Goal: Task Accomplishment & Management: Manage account settings

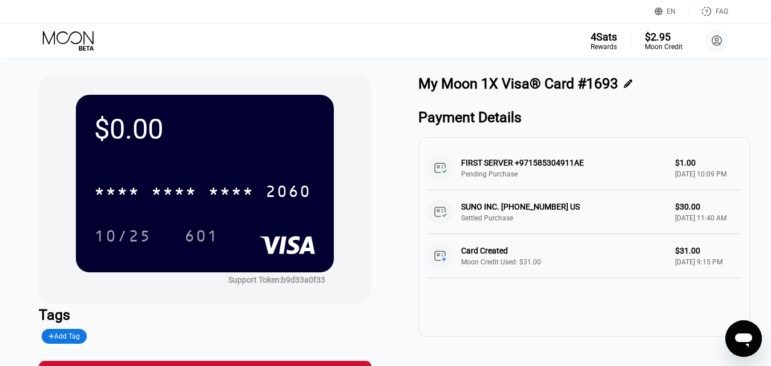
click at [89, 29] on div "4 Sats Rewards $2.95 Moon Credit [PERSON_NAME] [PERSON_NAME][EMAIL_ADDRESS][DOM…" at bounding box center [385, 40] width 771 height 34
click at [77, 43] on icon at bounding box center [68, 37] width 51 height 13
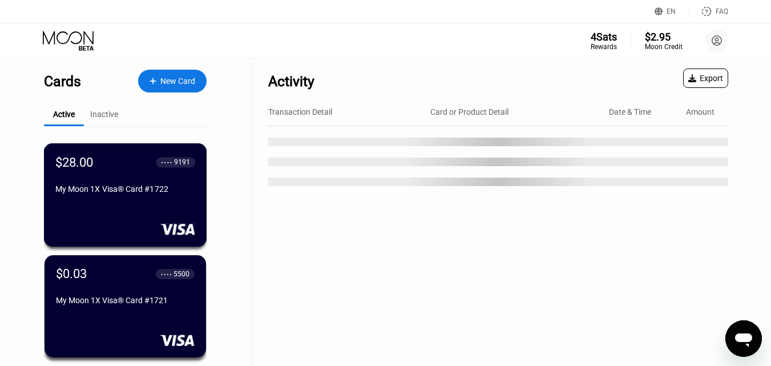
click at [151, 183] on div "$28.00 ● ● ● ● 9191 My Moon 1X Visa® Card #1722" at bounding box center [125, 176] width 140 height 43
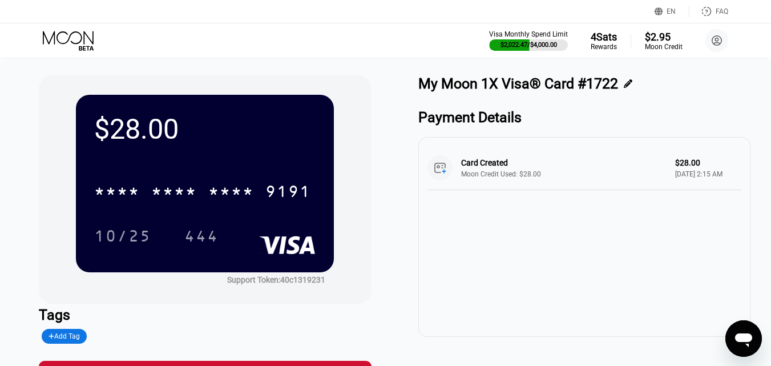
click at [78, 38] on icon at bounding box center [69, 41] width 53 height 20
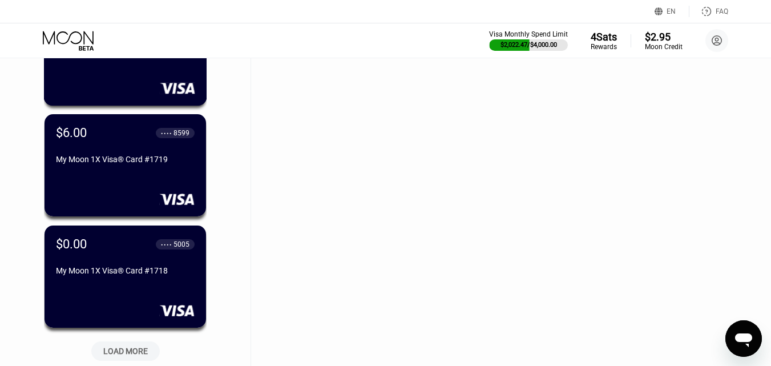
scroll to position [400, 0]
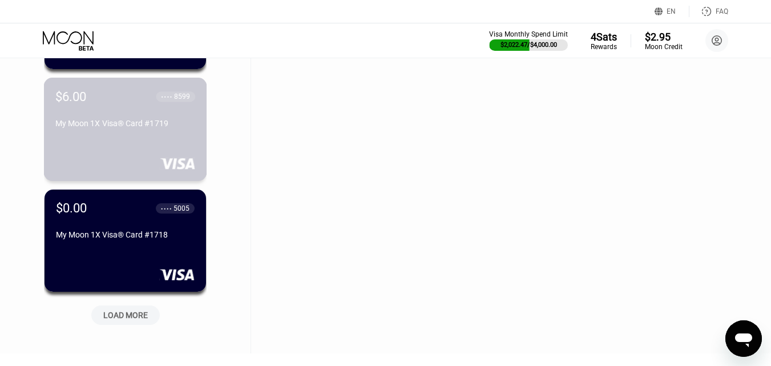
click at [147, 128] on div "My Moon 1X Visa® Card #1719" at bounding box center [125, 123] width 140 height 9
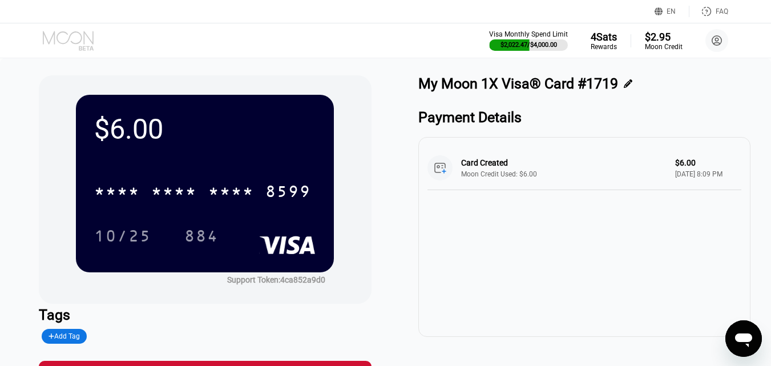
click at [65, 42] on icon at bounding box center [69, 41] width 53 height 20
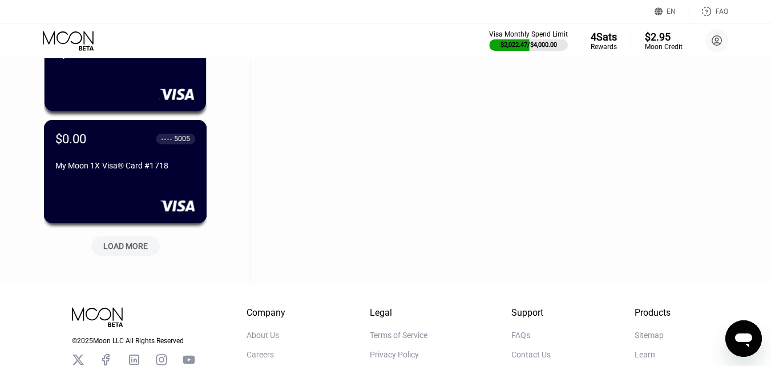
scroll to position [514, 0]
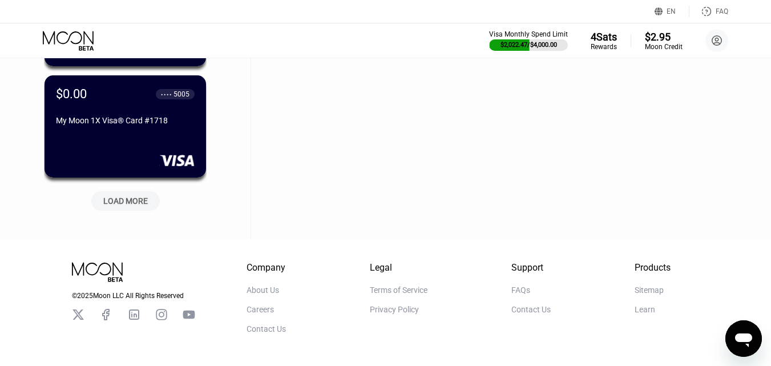
click at [127, 204] on div "LOAD MORE" at bounding box center [125, 201] width 45 height 10
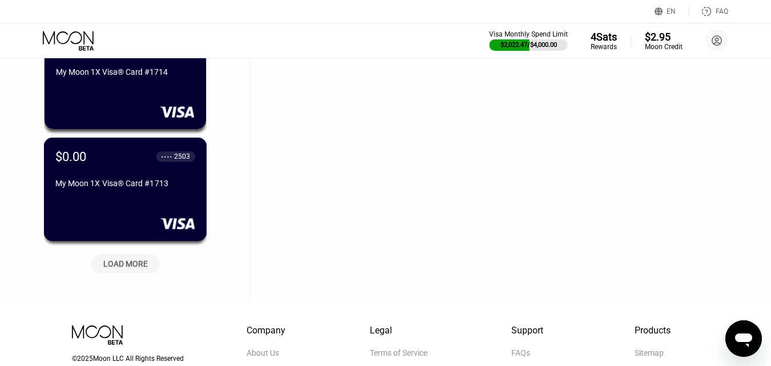
scroll to position [1028, 0]
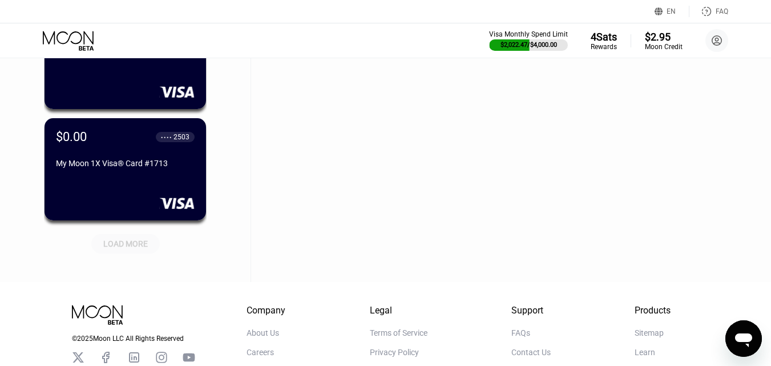
click at [128, 248] on div "LOAD MORE" at bounding box center [125, 244] width 45 height 10
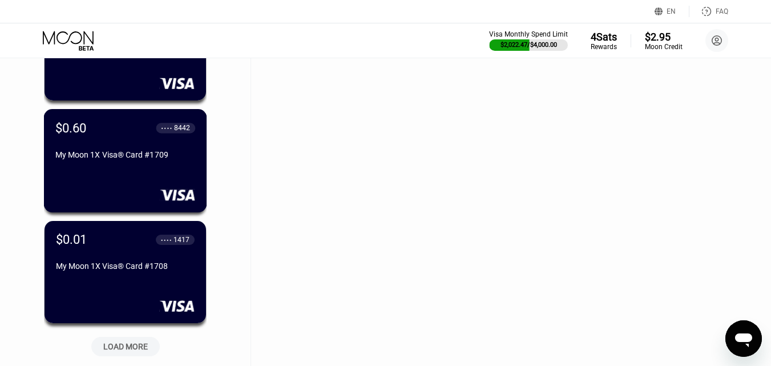
scroll to position [1541, 0]
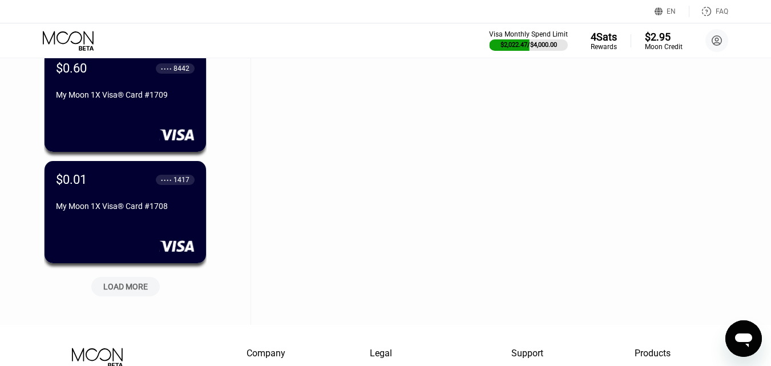
click at [130, 284] on div "LOAD MORE" at bounding box center [125, 286] width 45 height 10
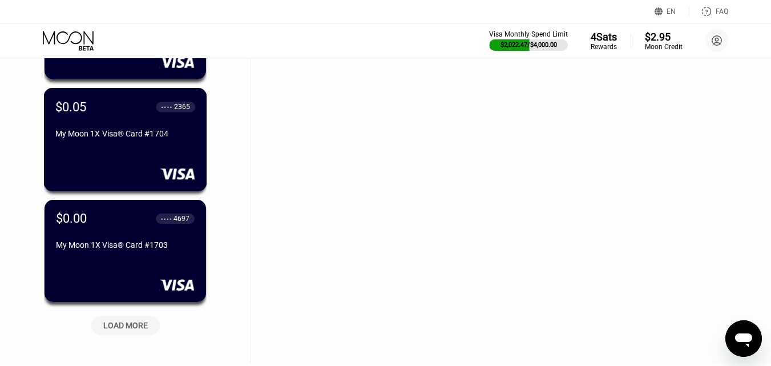
scroll to position [2169, 0]
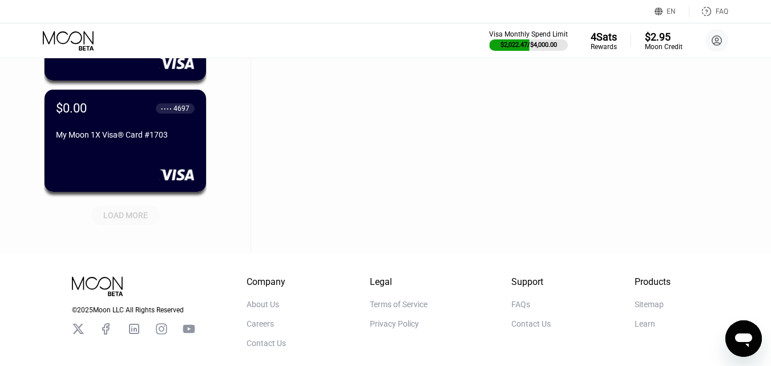
click at [123, 215] on div "LOAD MORE" at bounding box center [125, 215] width 45 height 10
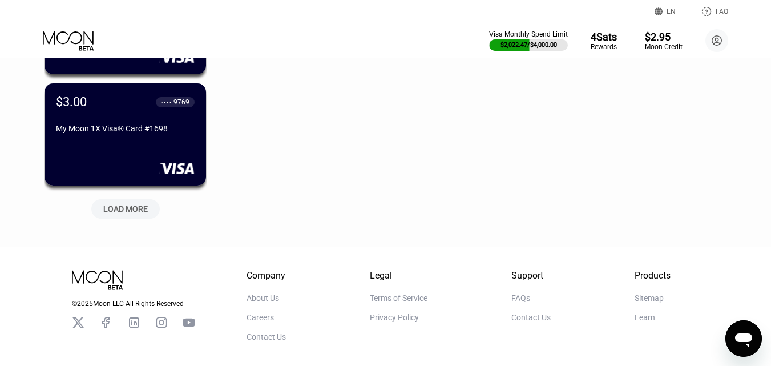
scroll to position [2740, 0]
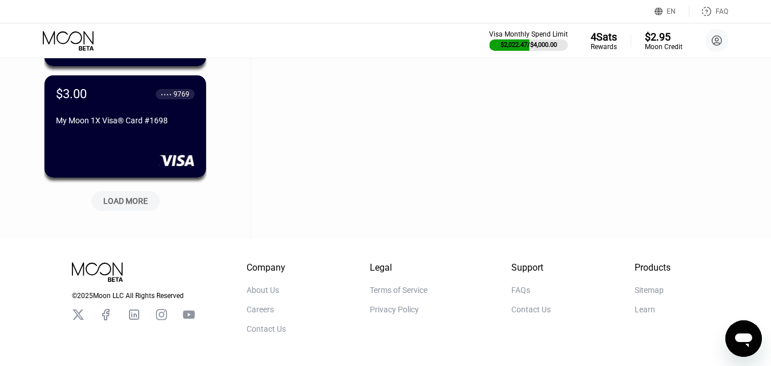
click at [138, 194] on div "LOAD MORE" at bounding box center [125, 200] width 69 height 19
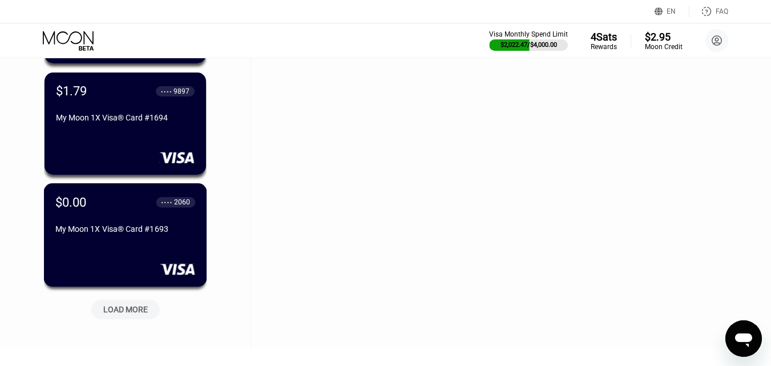
scroll to position [3254, 0]
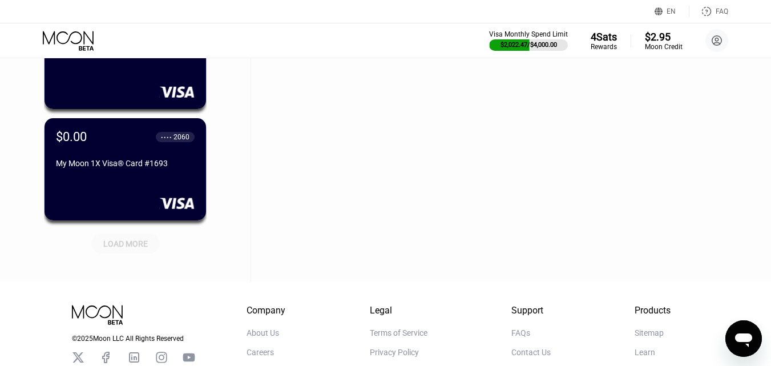
click at [124, 244] on div "LOAD MORE" at bounding box center [125, 244] width 45 height 10
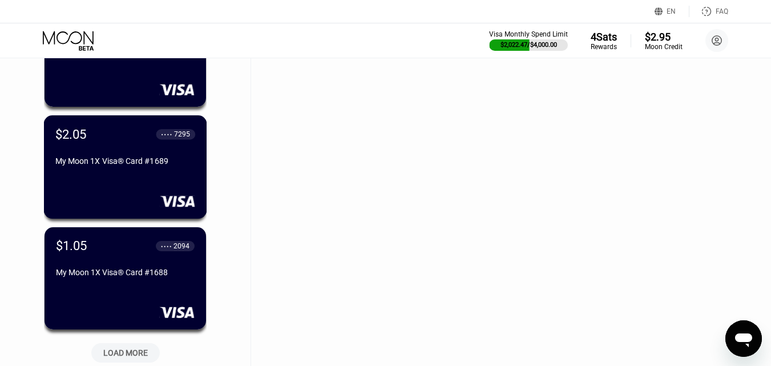
scroll to position [3768, 0]
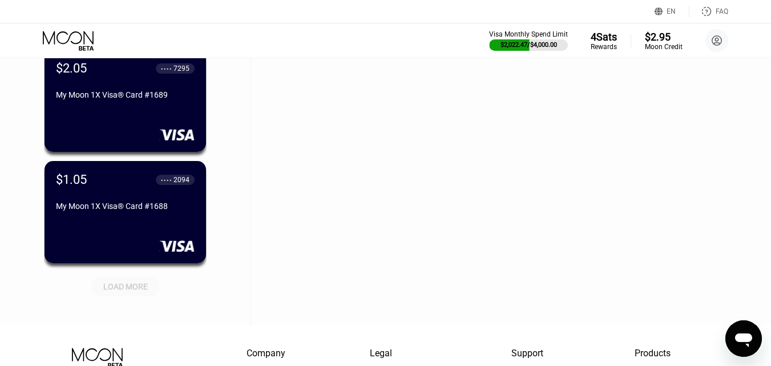
click at [119, 284] on div "LOAD MORE" at bounding box center [125, 286] width 45 height 10
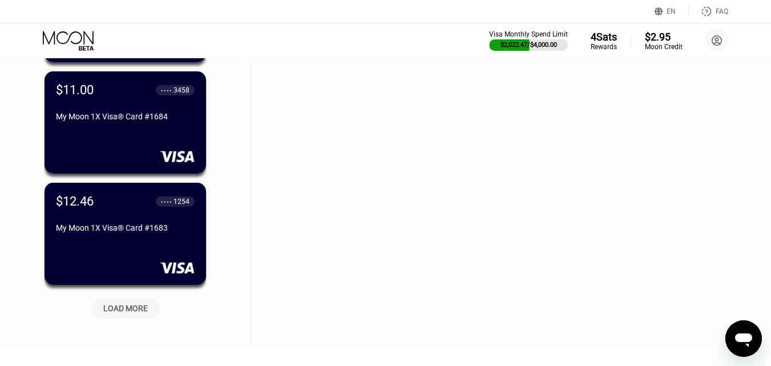
scroll to position [4339, 0]
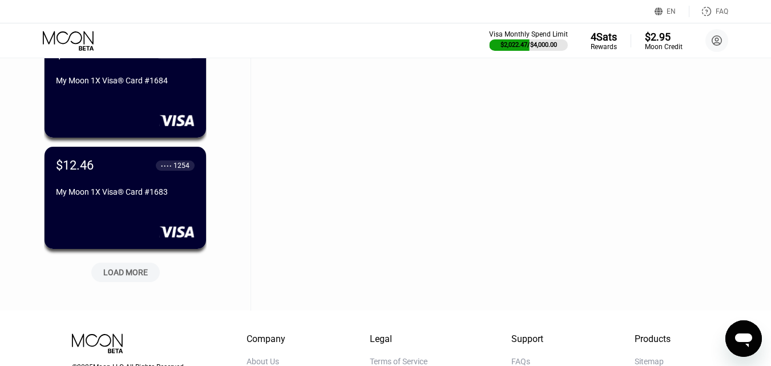
click at [135, 277] on div "LOAD MORE" at bounding box center [125, 272] width 45 height 10
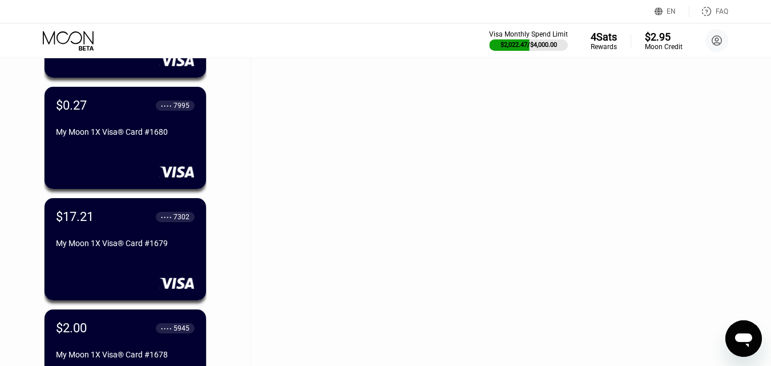
scroll to position [4853, 0]
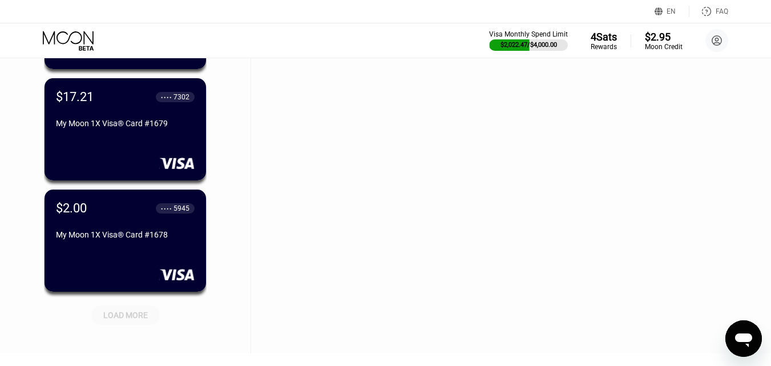
click at [130, 309] on div "LOAD MORE" at bounding box center [125, 314] width 69 height 19
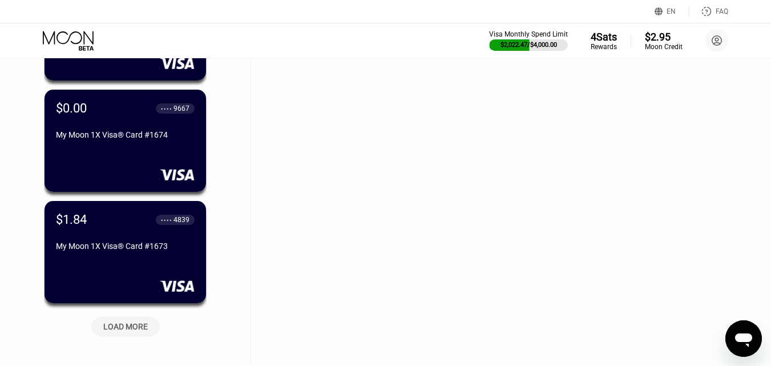
scroll to position [5424, 0]
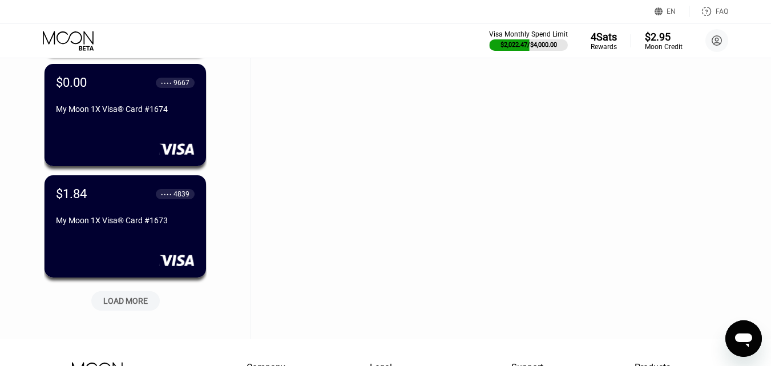
click at [125, 302] on div "LOAD MORE" at bounding box center [125, 301] width 45 height 10
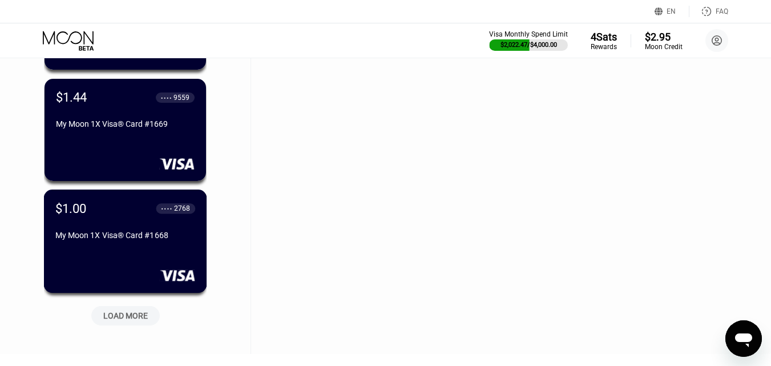
scroll to position [5995, 0]
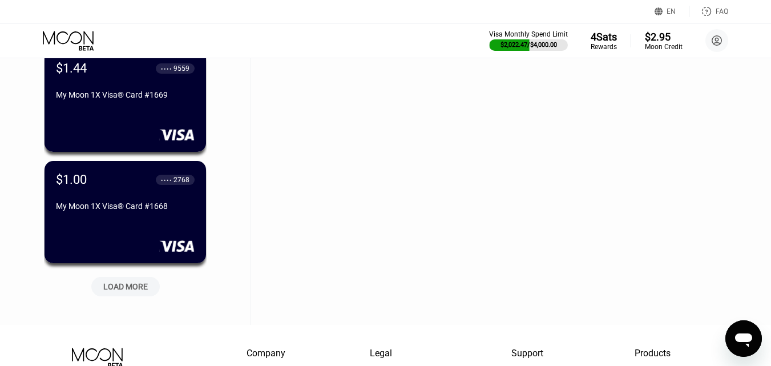
click at [139, 288] on div "LOAD MORE" at bounding box center [125, 286] width 45 height 10
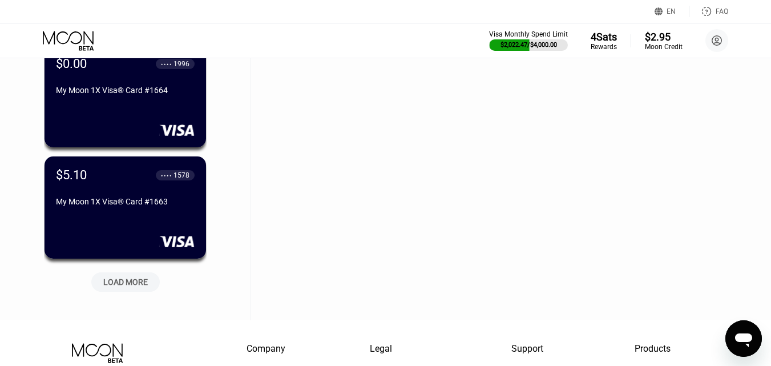
scroll to position [6566, 0]
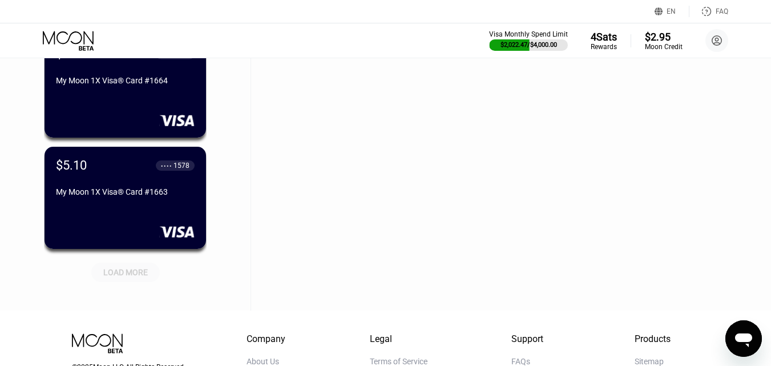
click at [136, 275] on div "LOAD MORE" at bounding box center [125, 272] width 45 height 10
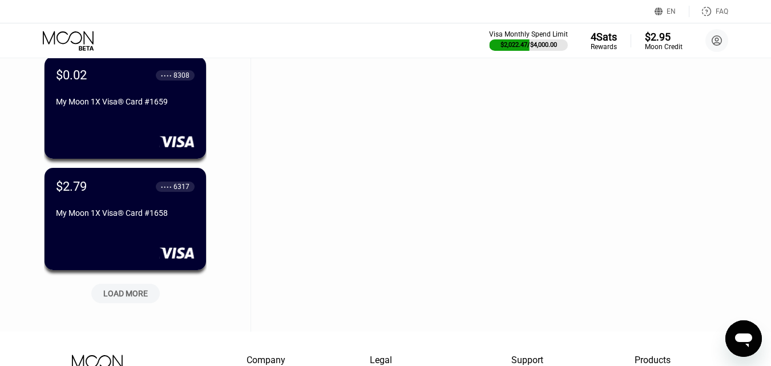
scroll to position [7136, 0]
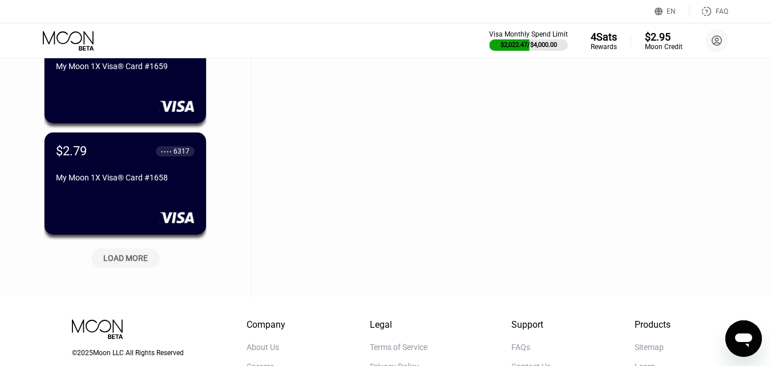
click at [129, 261] on div "LOAD MORE" at bounding box center [125, 258] width 45 height 10
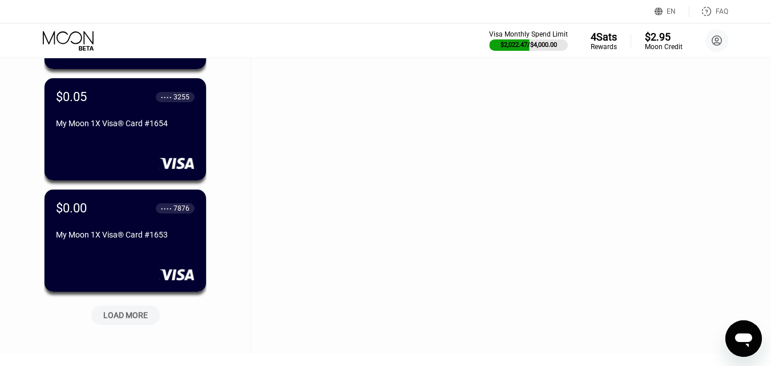
scroll to position [7650, 0]
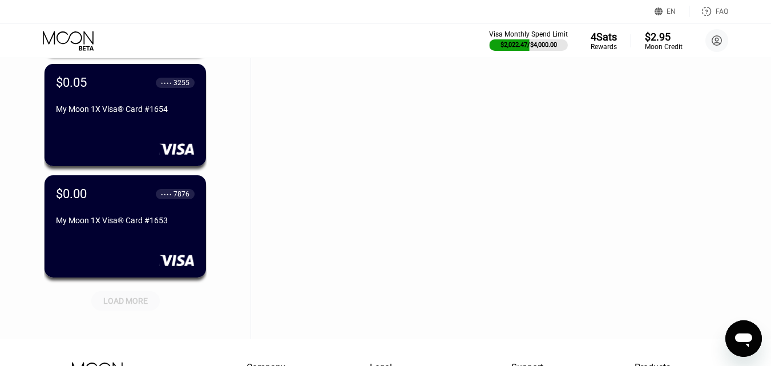
click at [130, 301] on div "LOAD MORE" at bounding box center [125, 301] width 45 height 10
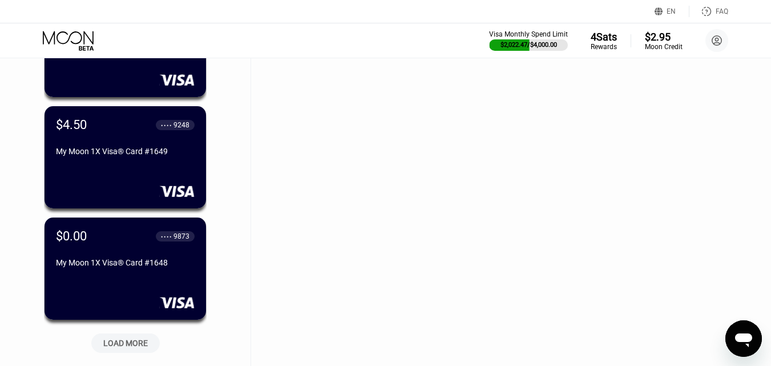
scroll to position [8278, 0]
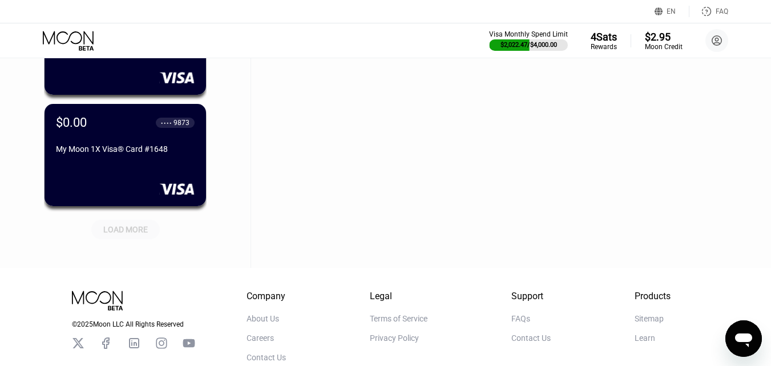
click at [120, 228] on div "LOAD MORE" at bounding box center [125, 229] width 45 height 10
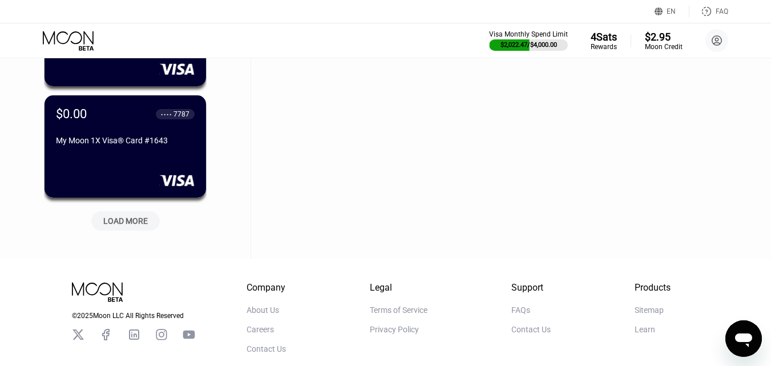
scroll to position [8849, 0]
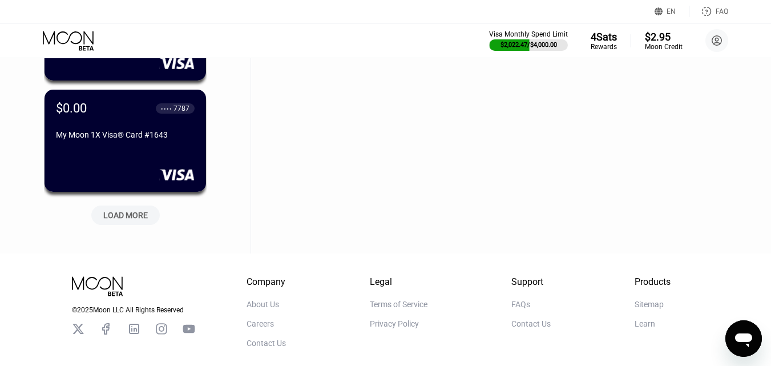
click at [123, 212] on div "LOAD MORE" at bounding box center [125, 215] width 45 height 10
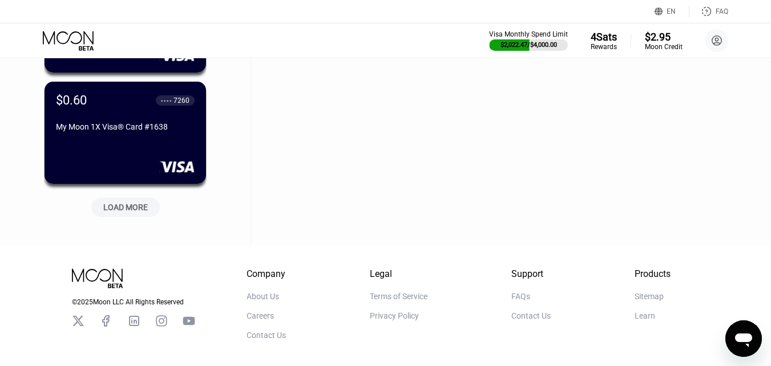
scroll to position [9420, 0]
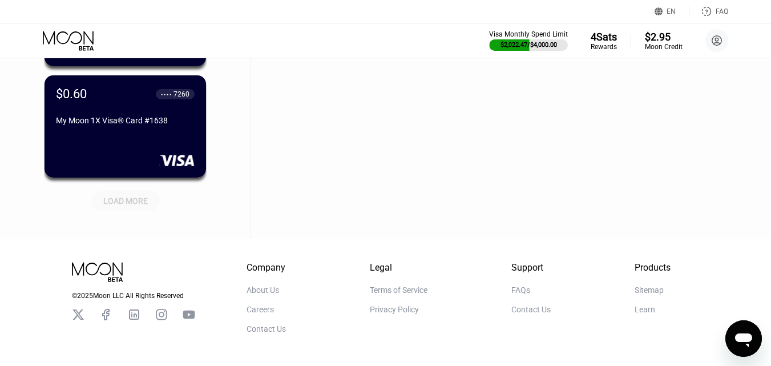
click at [141, 204] on div "LOAD MORE" at bounding box center [125, 201] width 45 height 10
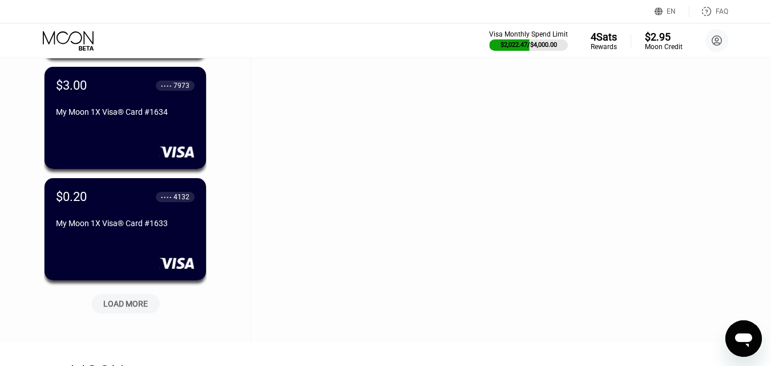
scroll to position [9934, 0]
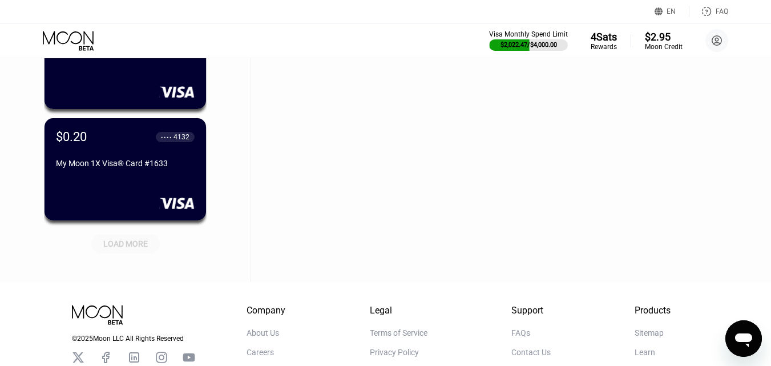
click at [138, 249] on div "LOAD MORE" at bounding box center [125, 244] width 45 height 10
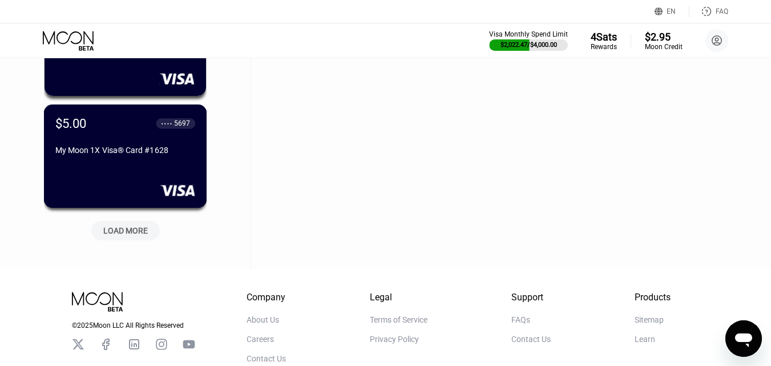
scroll to position [10505, 0]
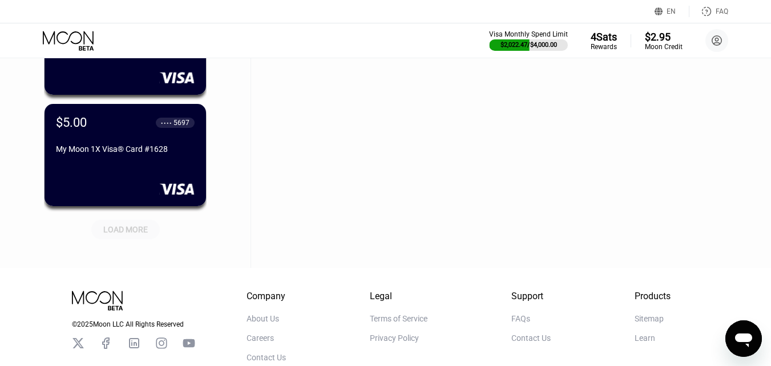
click at [130, 235] on div "LOAD MORE" at bounding box center [125, 229] width 45 height 10
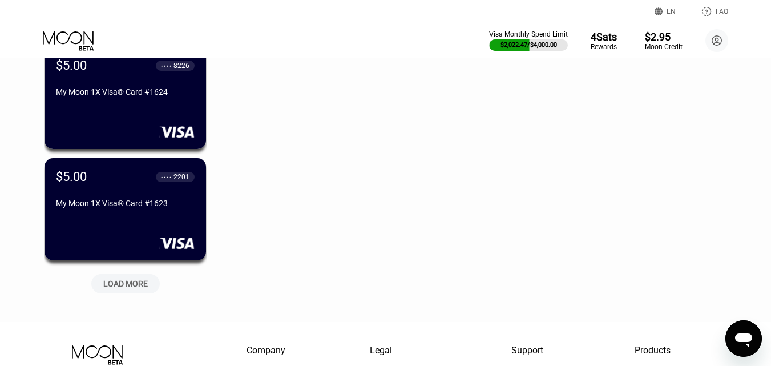
scroll to position [11019, 0]
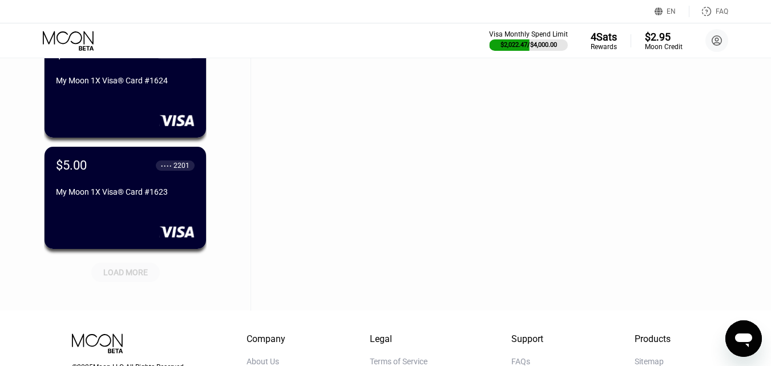
click at [127, 275] on div "LOAD MORE" at bounding box center [125, 272] width 45 height 10
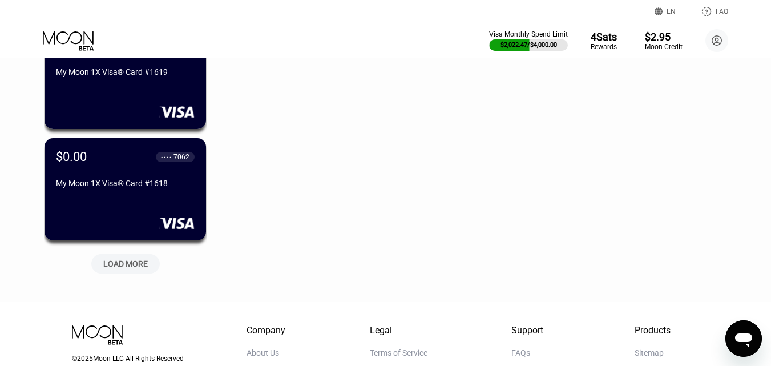
scroll to position [11590, 0]
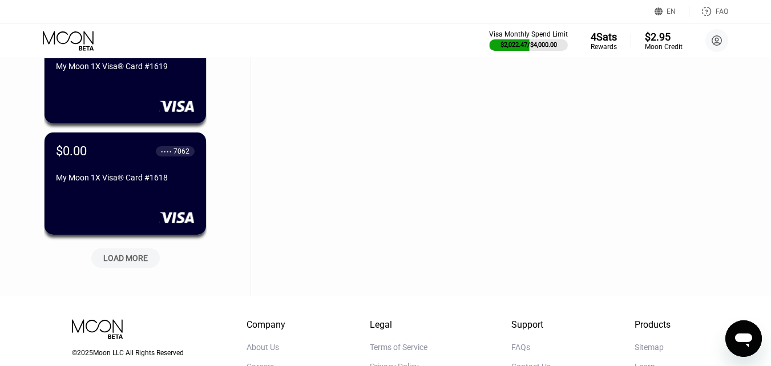
click at [135, 263] on div "LOAD MORE" at bounding box center [125, 258] width 45 height 10
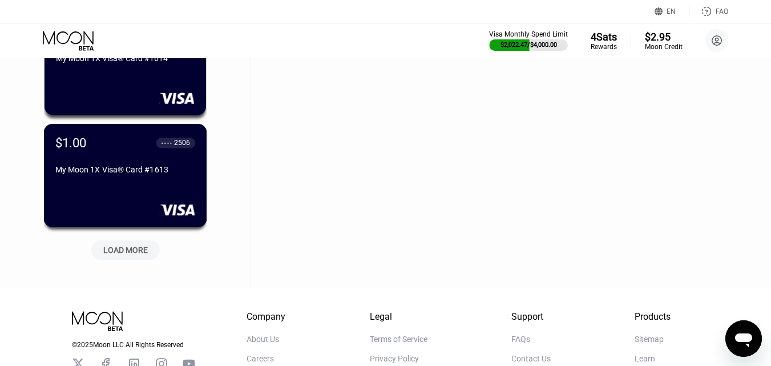
scroll to position [12161, 0]
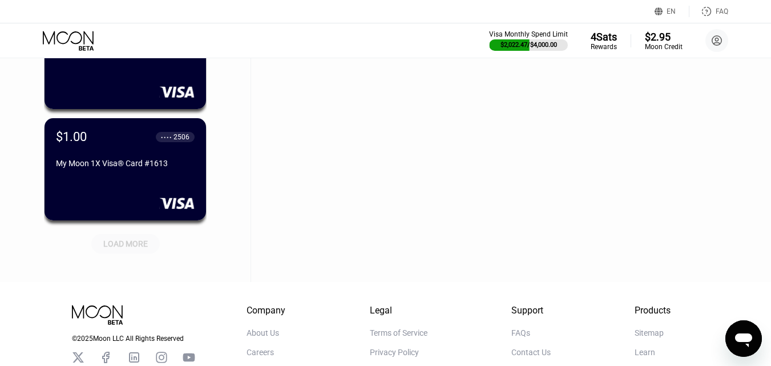
click at [126, 240] on div "LOAD MORE" at bounding box center [125, 244] width 45 height 10
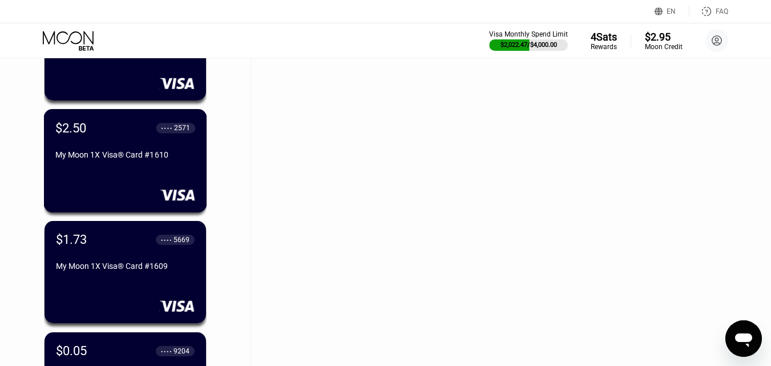
scroll to position [12674, 0]
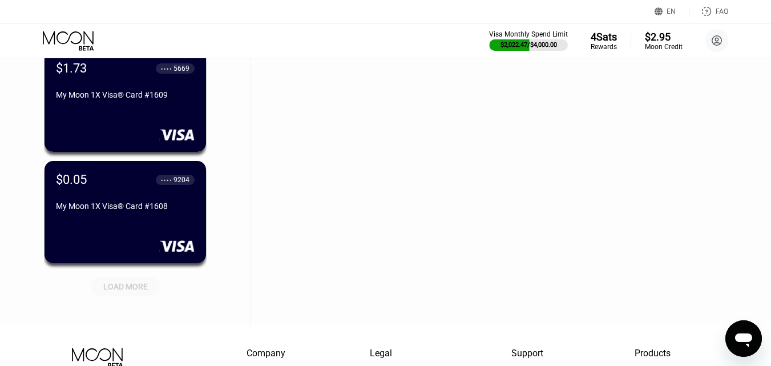
click at [138, 292] on div "LOAD MORE" at bounding box center [125, 286] width 45 height 10
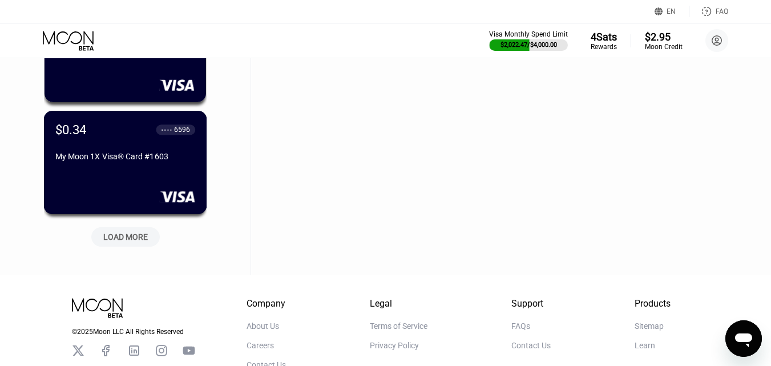
scroll to position [13302, 0]
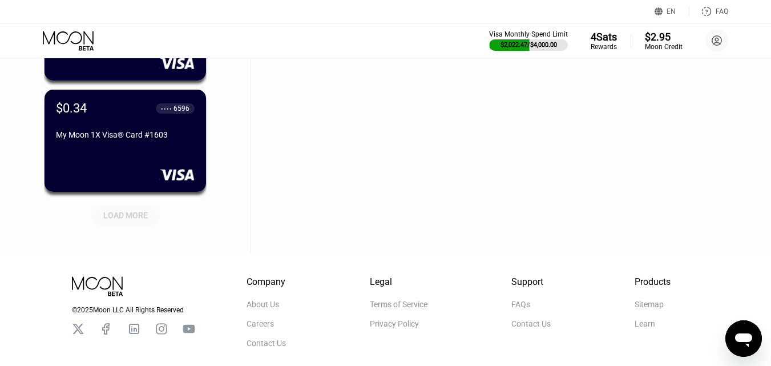
click at [129, 218] on div "LOAD MORE" at bounding box center [125, 215] width 45 height 10
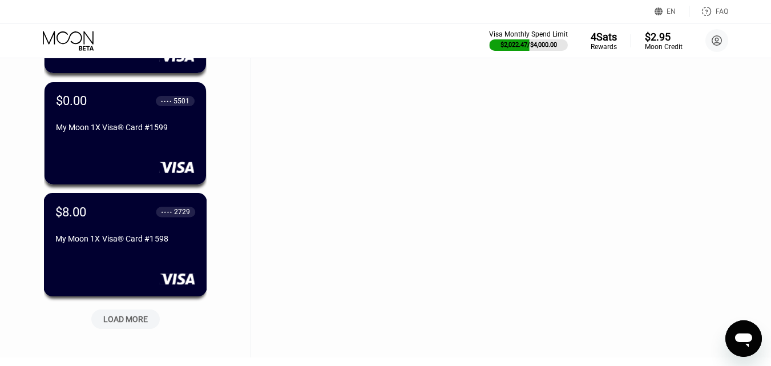
scroll to position [13816, 0]
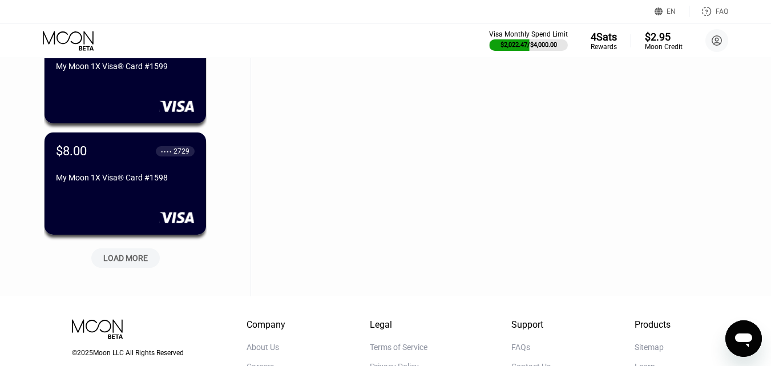
click at [113, 257] on div "LOAD MORE" at bounding box center [125, 258] width 45 height 10
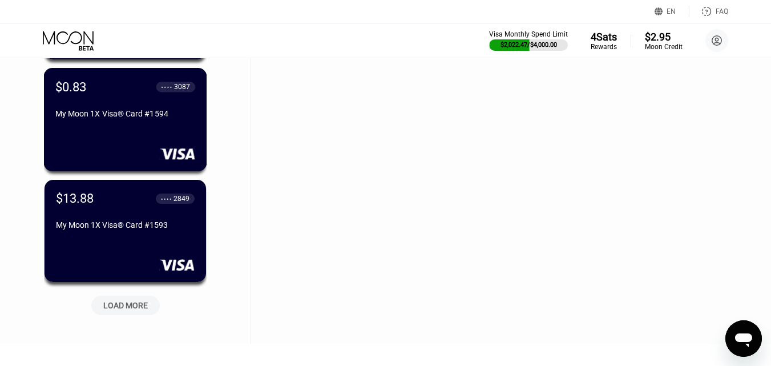
scroll to position [14330, 0]
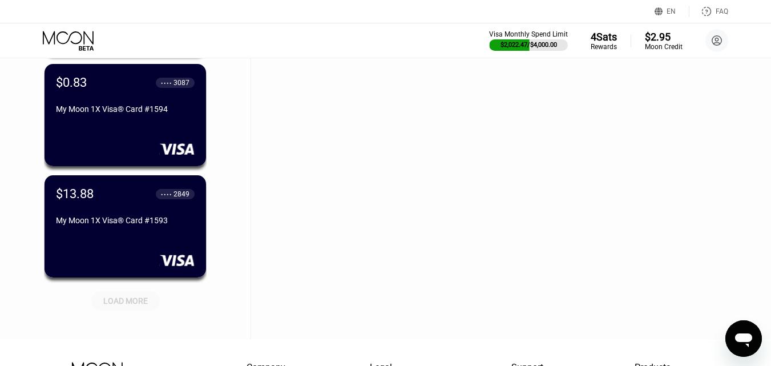
click at [134, 299] on div "LOAD MORE" at bounding box center [125, 301] width 45 height 10
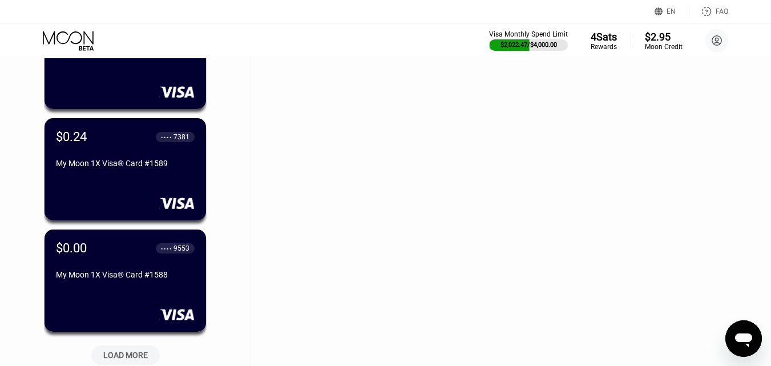
scroll to position [14901, 0]
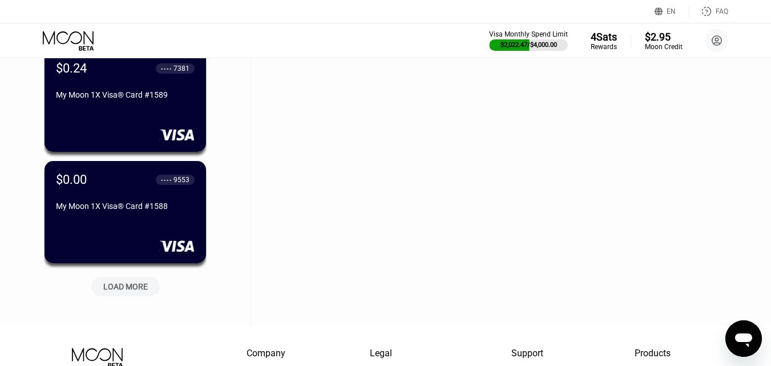
click at [136, 292] on div "LOAD MORE" at bounding box center [125, 286] width 45 height 10
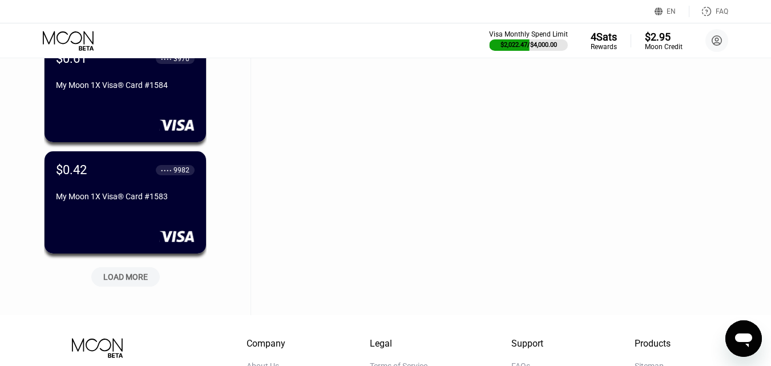
scroll to position [15472, 0]
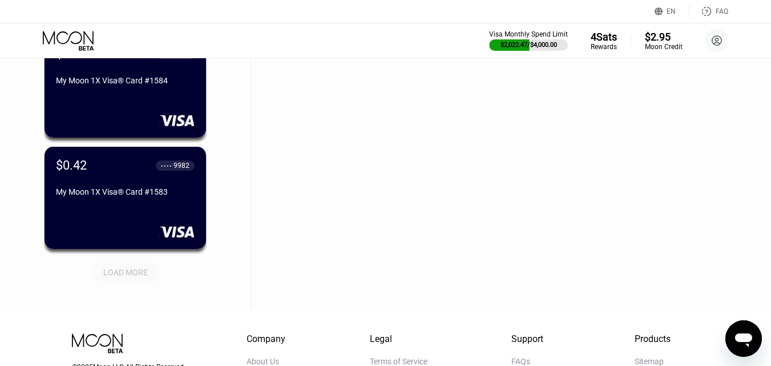
click at [136, 277] on div "LOAD MORE" at bounding box center [125, 272] width 45 height 10
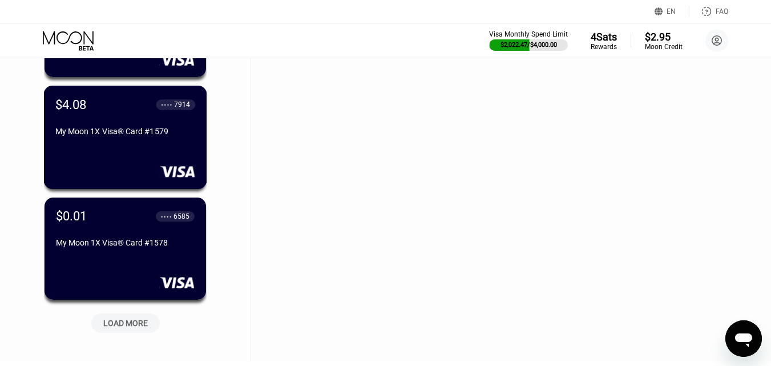
scroll to position [16043, 0]
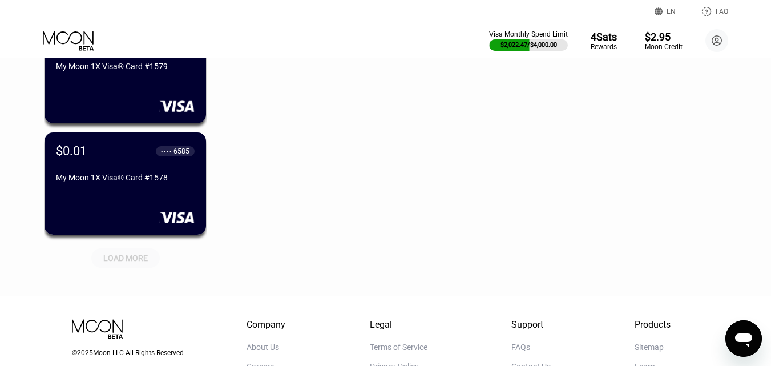
click at [133, 261] on div "LOAD MORE" at bounding box center [125, 258] width 45 height 10
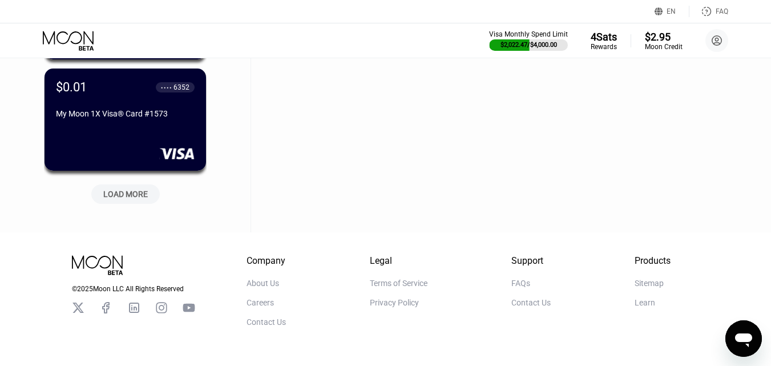
scroll to position [16671, 0]
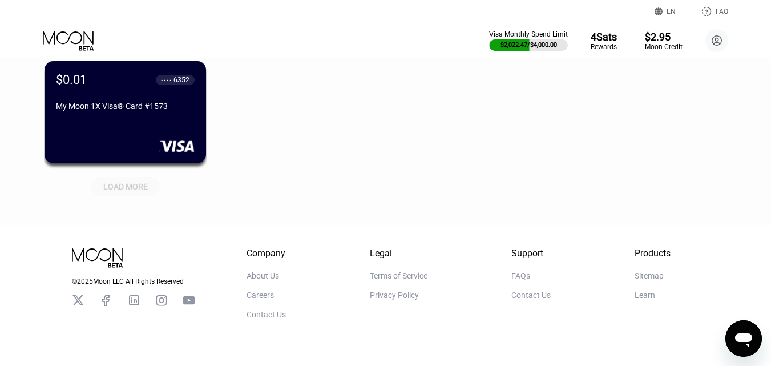
click at [142, 190] on div "LOAD MORE" at bounding box center [125, 187] width 45 height 10
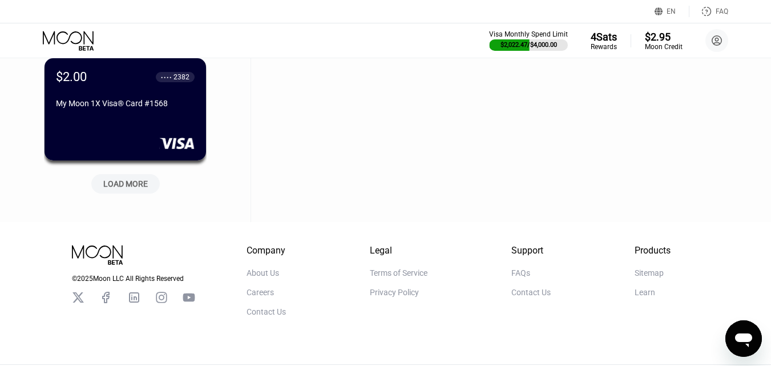
scroll to position [17242, 0]
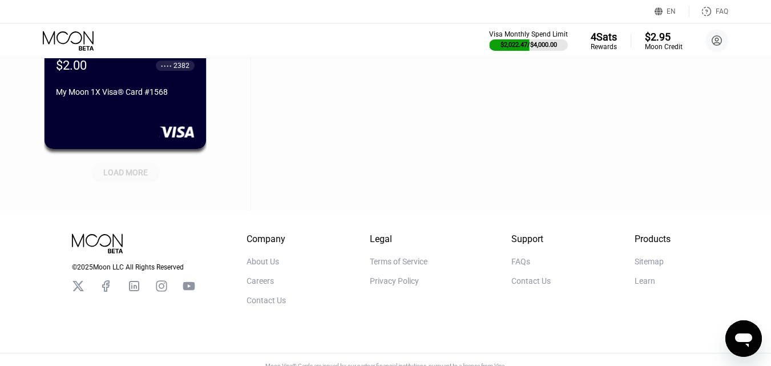
click at [124, 176] on div "LOAD MORE" at bounding box center [125, 172] width 45 height 10
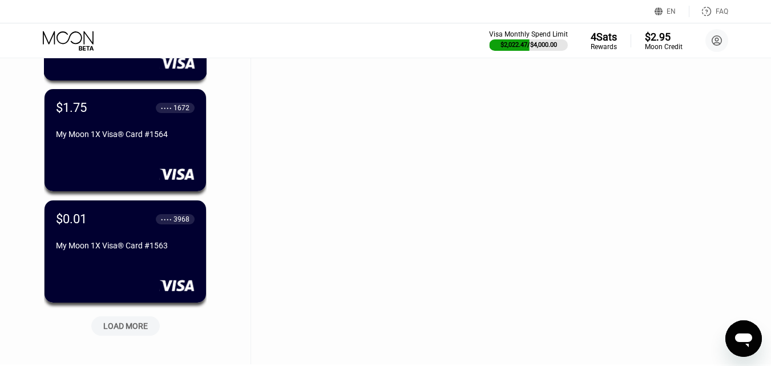
scroll to position [17698, 0]
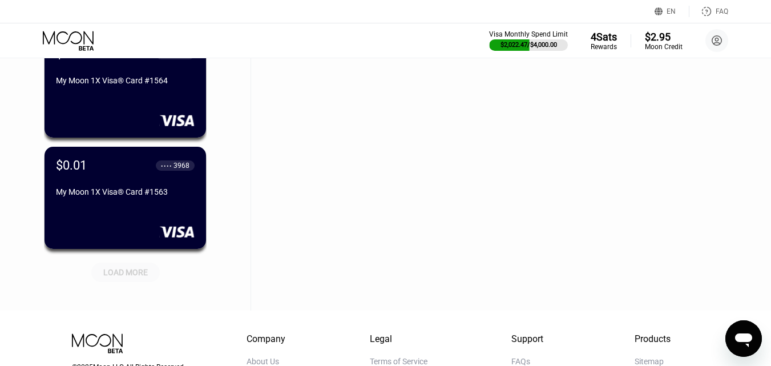
click at [127, 273] on div "LOAD MORE" at bounding box center [125, 272] width 45 height 10
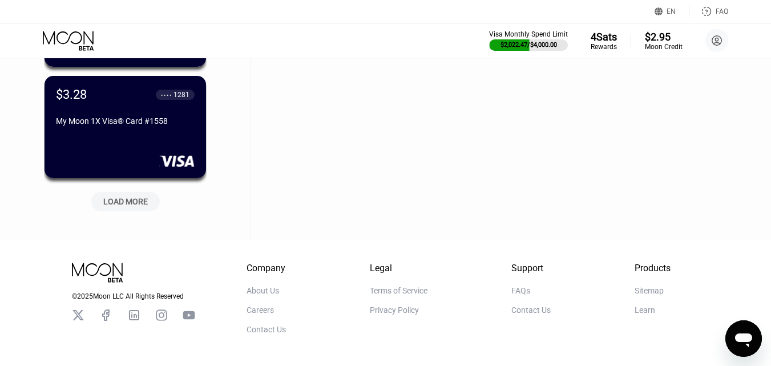
scroll to position [18326, 0]
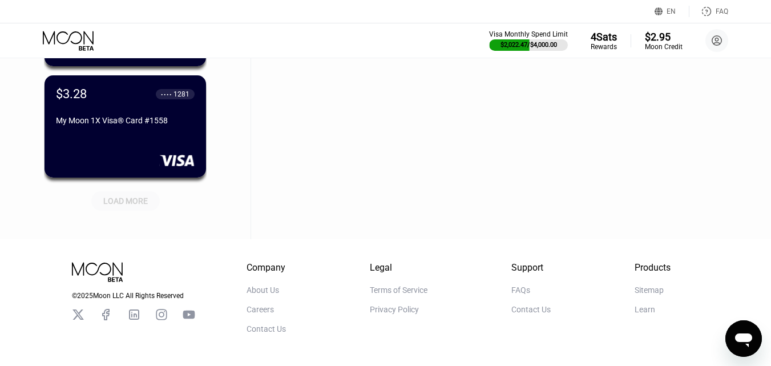
click at [137, 205] on div "LOAD MORE" at bounding box center [125, 201] width 45 height 10
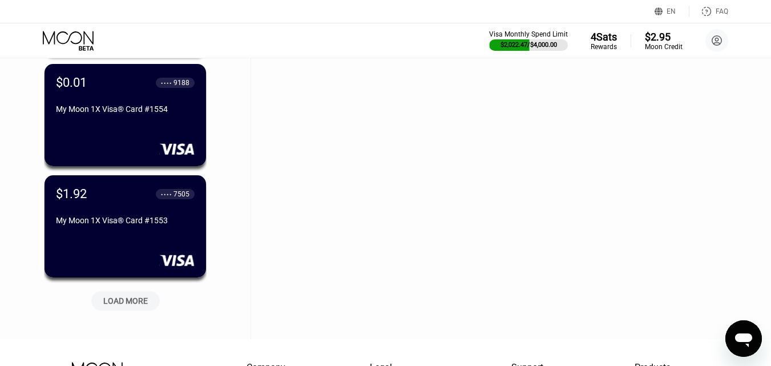
scroll to position [18840, 0]
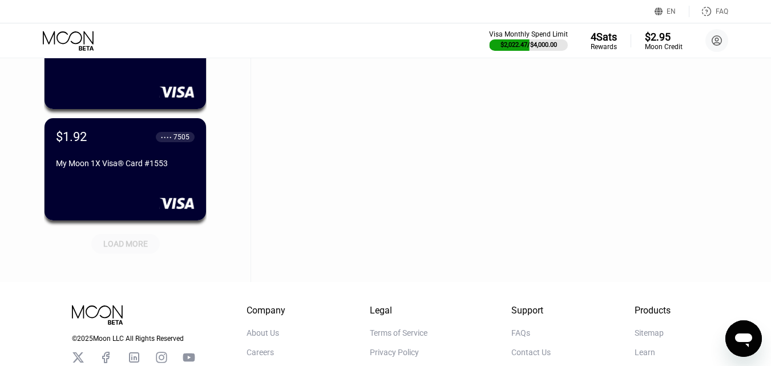
click at [125, 243] on div "LOAD MORE" at bounding box center [125, 244] width 45 height 10
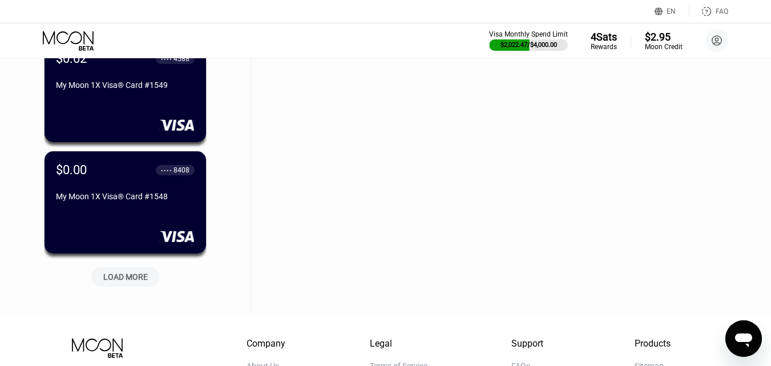
scroll to position [19411, 0]
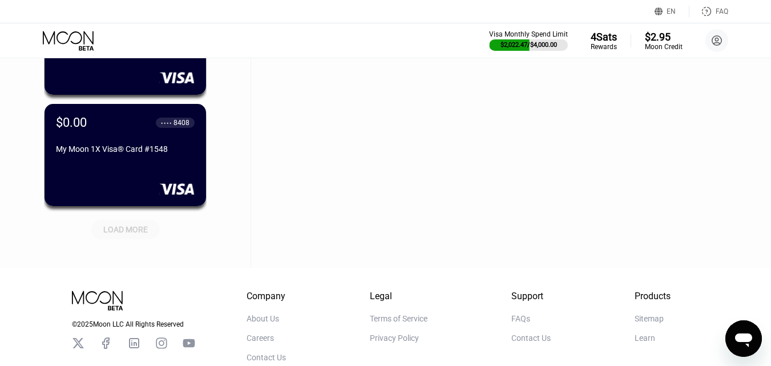
click at [131, 231] on div "LOAD MORE" at bounding box center [125, 229] width 45 height 10
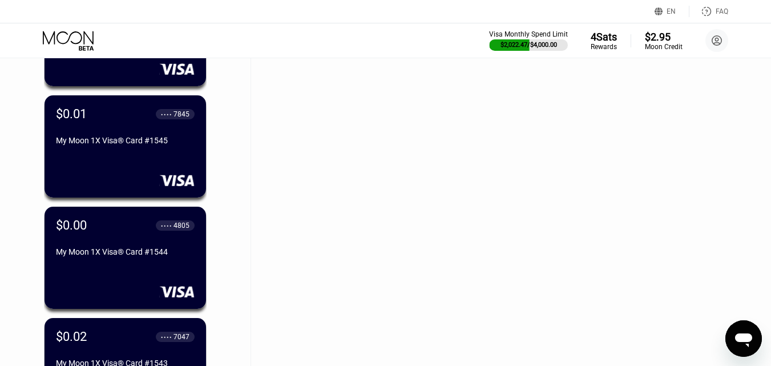
scroll to position [19925, 0]
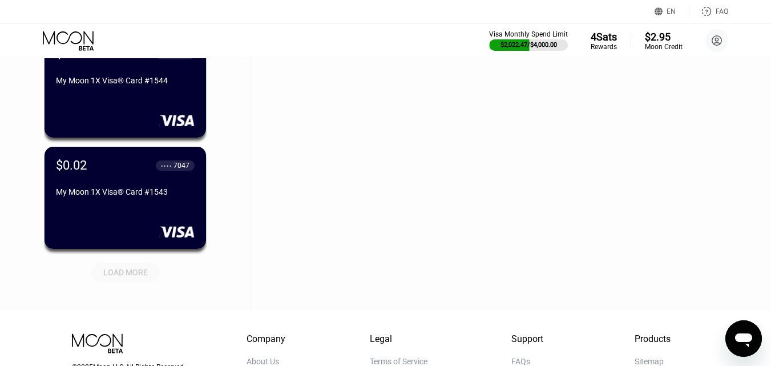
click at [129, 273] on div "LOAD MORE" at bounding box center [125, 272] width 45 height 10
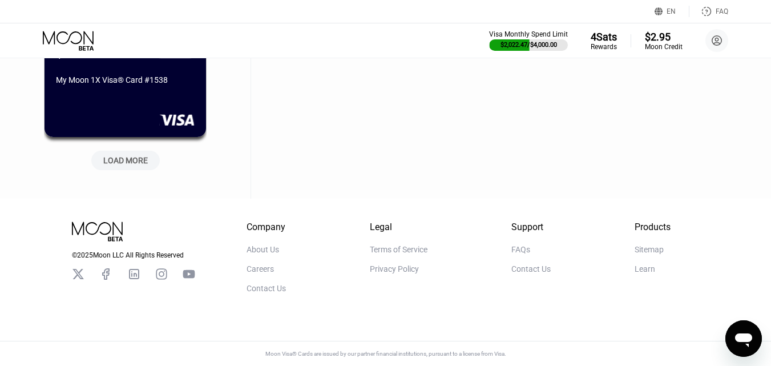
scroll to position [20603, 0]
click at [127, 155] on div "LOAD MORE" at bounding box center [125, 160] width 45 height 10
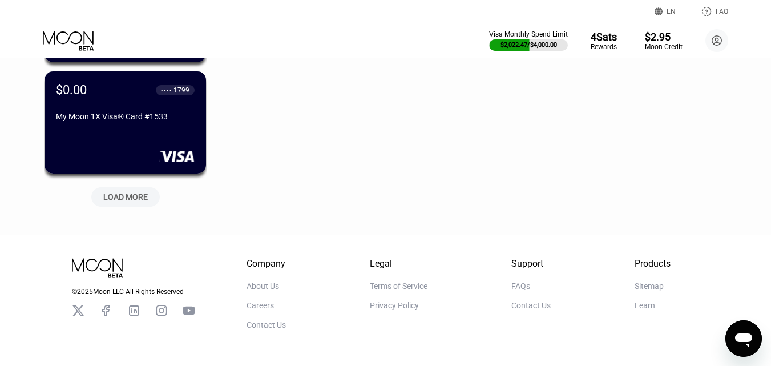
scroll to position [21160, 0]
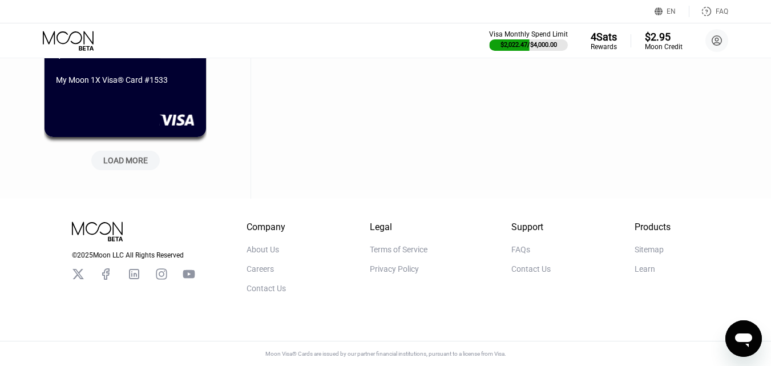
click at [152, 158] on div "LOAD MORE" at bounding box center [125, 160] width 69 height 19
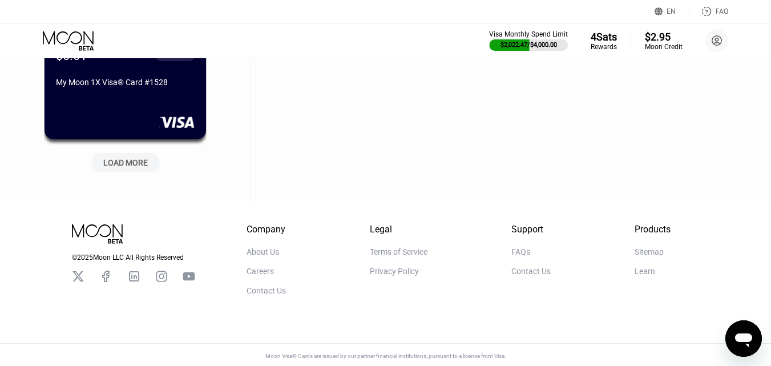
scroll to position [21717, 0]
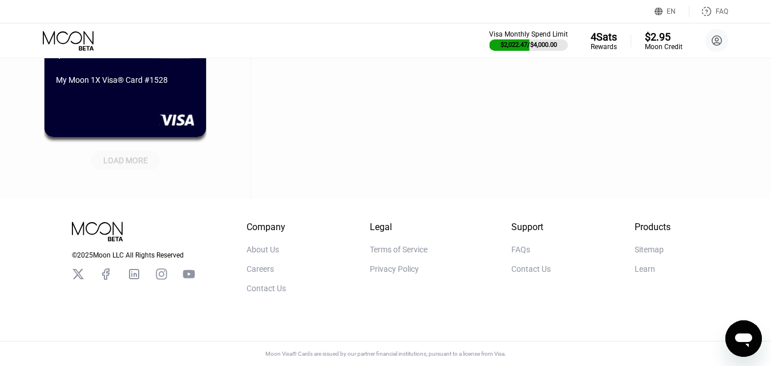
click at [139, 155] on div "LOAD MORE" at bounding box center [125, 160] width 45 height 10
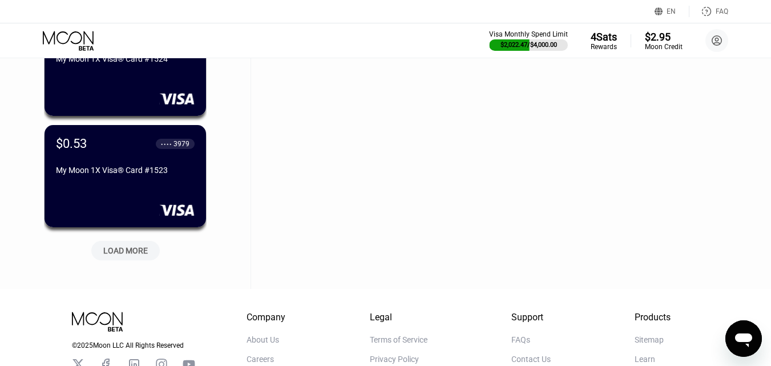
scroll to position [22230, 0]
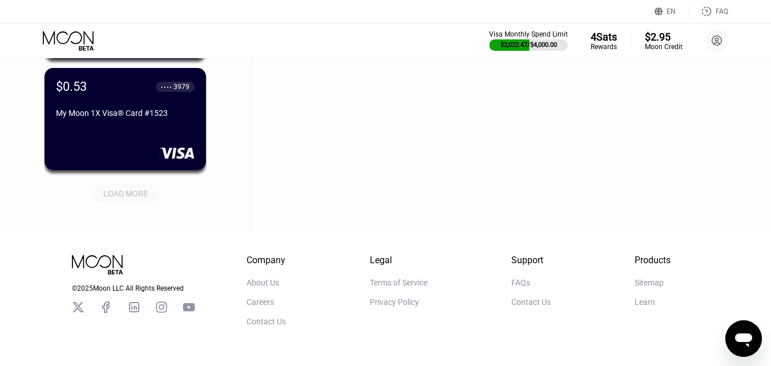
click at [127, 198] on div "LOAD MORE" at bounding box center [125, 193] width 45 height 10
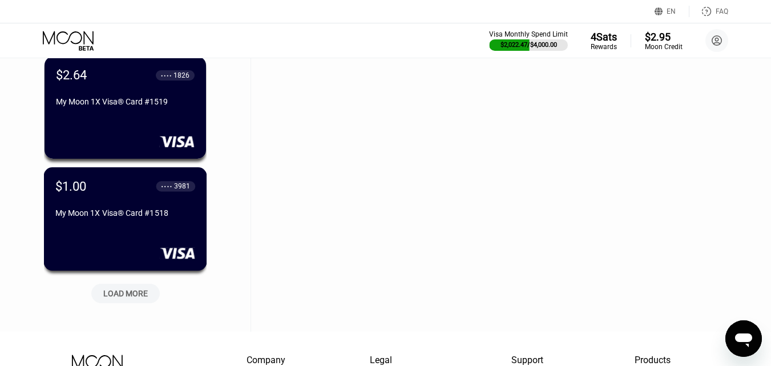
scroll to position [22744, 0]
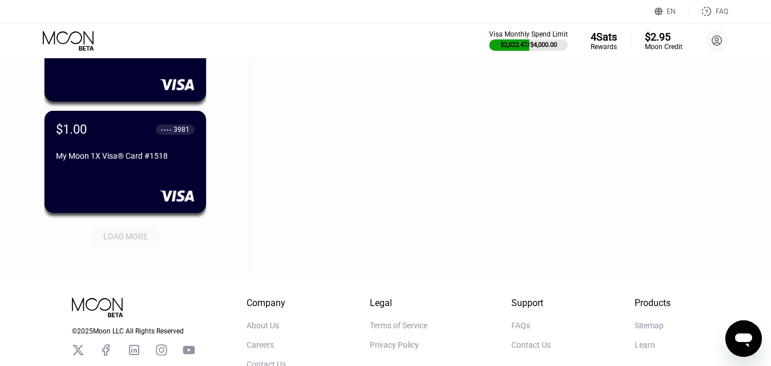
click at [127, 234] on div "LOAD MORE" at bounding box center [125, 236] width 45 height 10
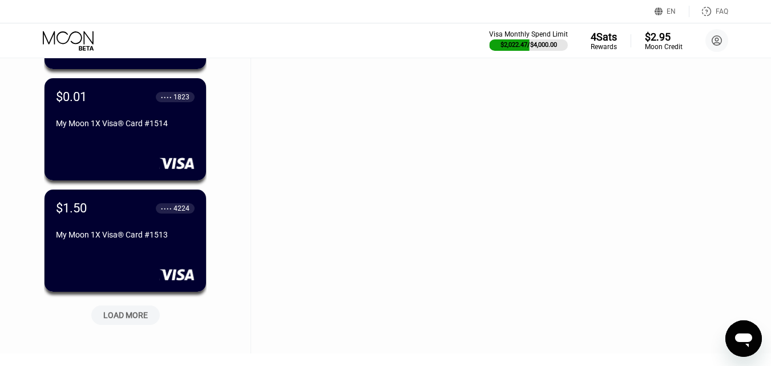
scroll to position [23258, 0]
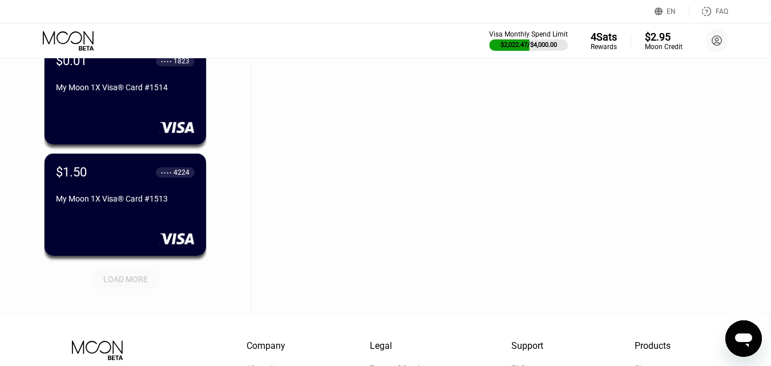
click at [123, 281] on div "LOAD MORE" at bounding box center [125, 279] width 45 height 10
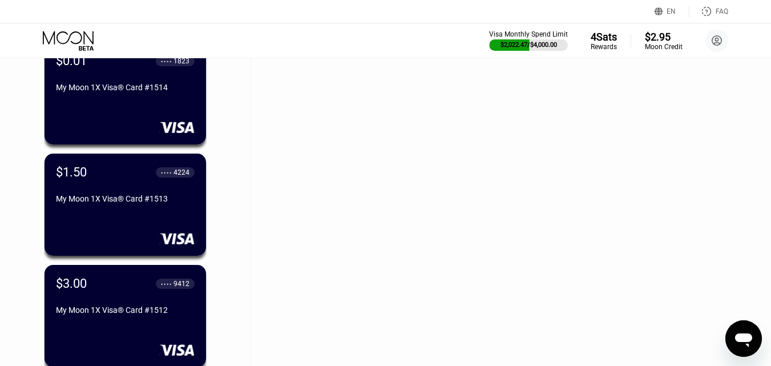
scroll to position [23609, 0]
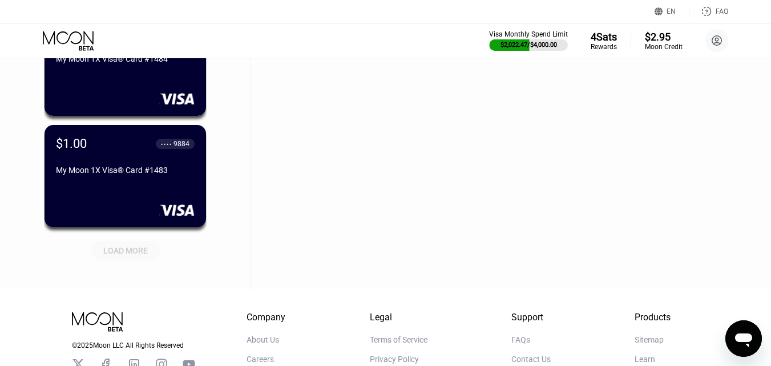
click at [128, 252] on div "LOAD MORE" at bounding box center [125, 250] width 45 height 10
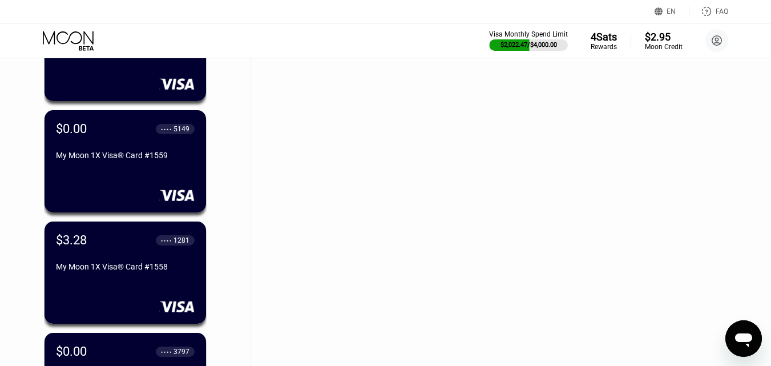
scroll to position [18177, 0]
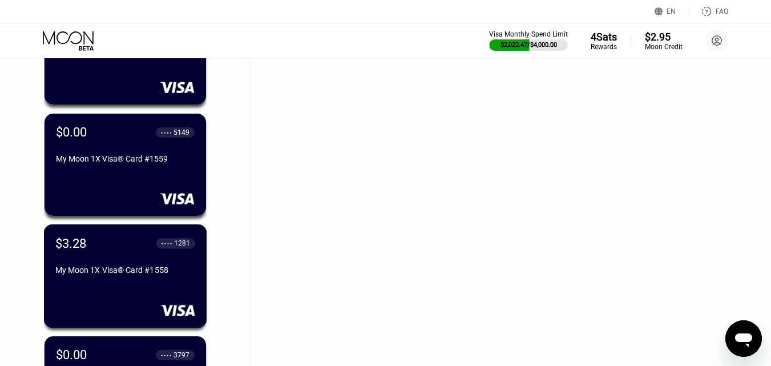
click at [128, 263] on div "$3.28 ● ● ● ● 1281 My Moon 1X Visa® Card #1558" at bounding box center [125, 257] width 140 height 43
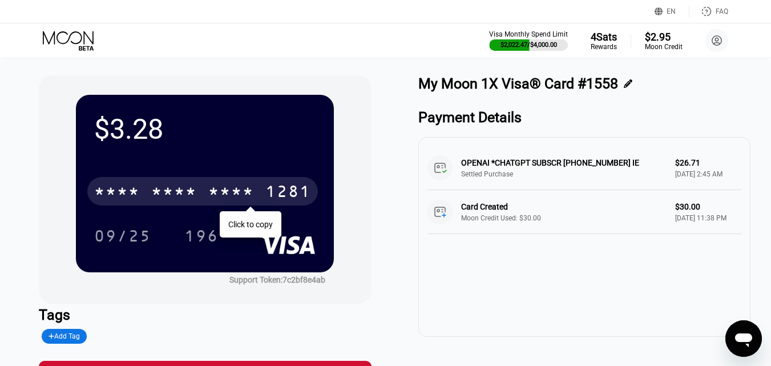
click at [206, 193] on div "* * * * * * * * * * * * 1281" at bounding box center [202, 191] width 231 height 29
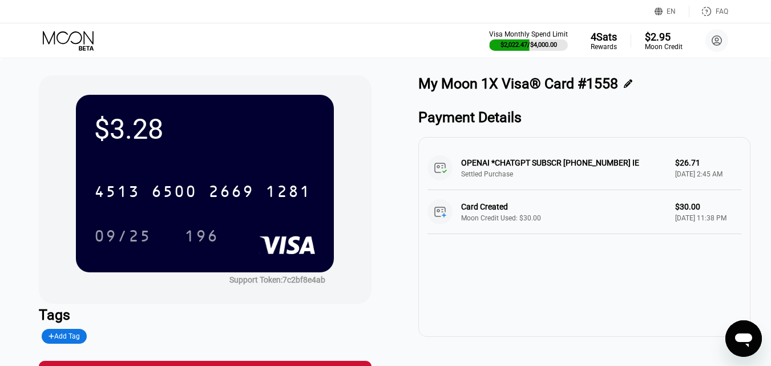
click at [77, 33] on icon at bounding box center [69, 41] width 53 height 20
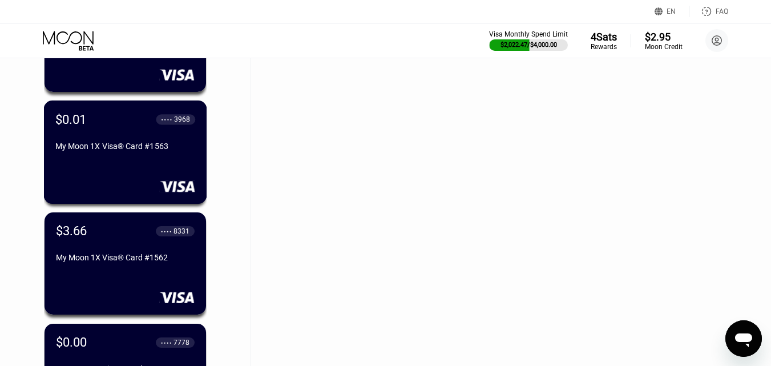
scroll to position [17803, 0]
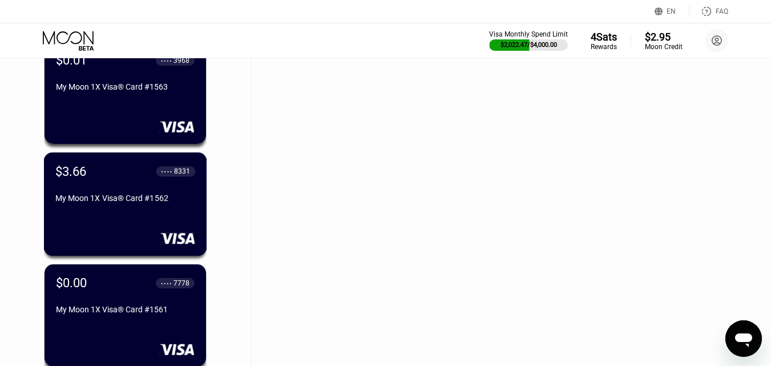
click at [148, 201] on div "My Moon 1X Visa® Card #1562" at bounding box center [125, 198] width 140 height 9
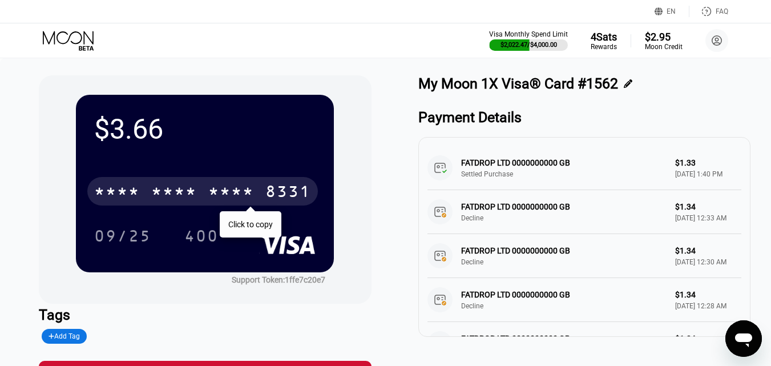
click at [148, 201] on div "* * * * * * * * * * * * 8331" at bounding box center [202, 191] width 231 height 29
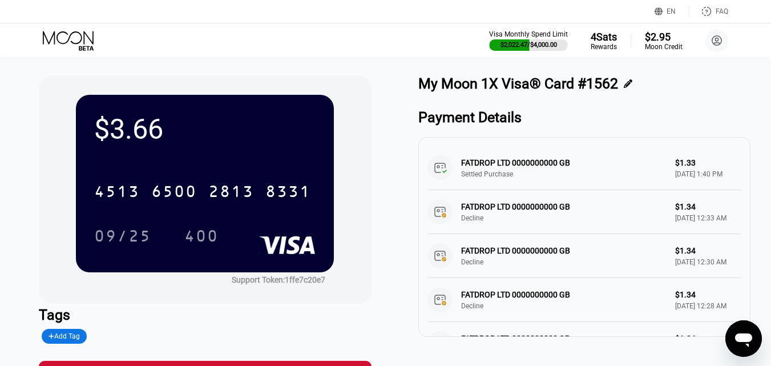
click at [82, 46] on icon at bounding box center [69, 41] width 53 height 20
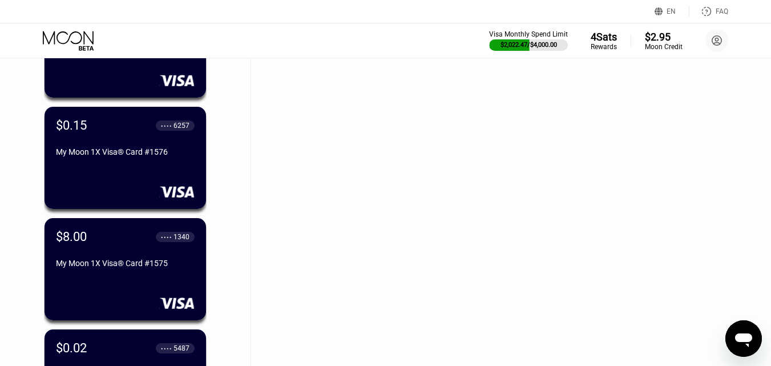
scroll to position [16291, 0]
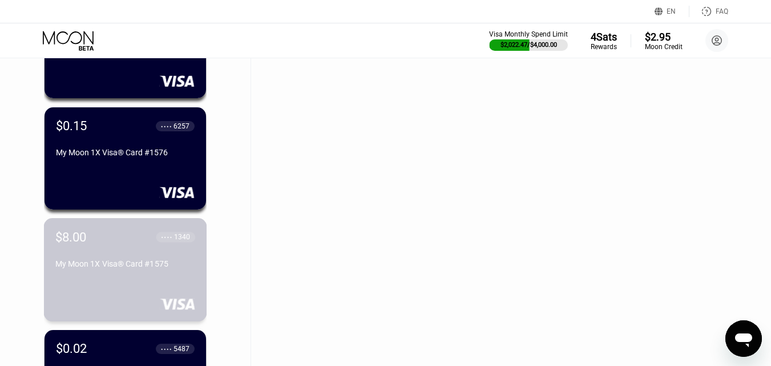
click at [149, 254] on div "$8.00 ● ● ● ● 1340 My Moon 1X Visa® Card #1575" at bounding box center [125, 251] width 140 height 43
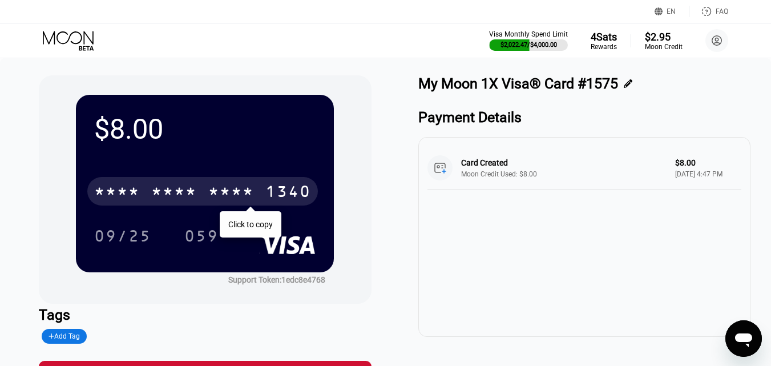
click at [215, 185] on div "* * * *" at bounding box center [231, 193] width 46 height 18
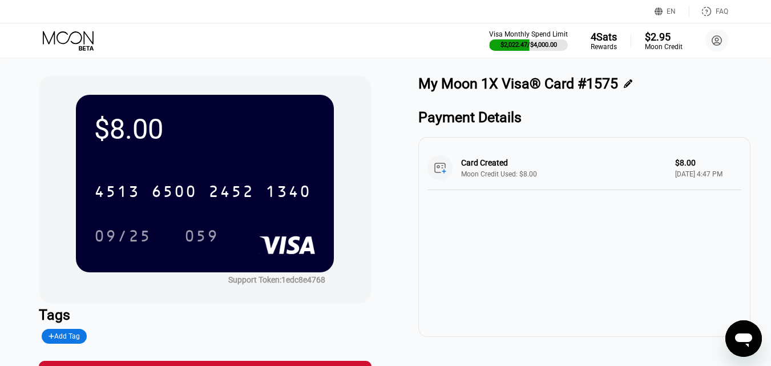
click at [65, 42] on icon at bounding box center [69, 41] width 53 height 20
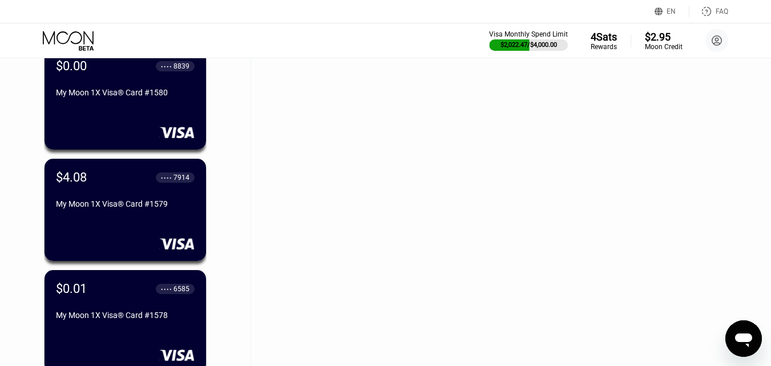
scroll to position [15894, 0]
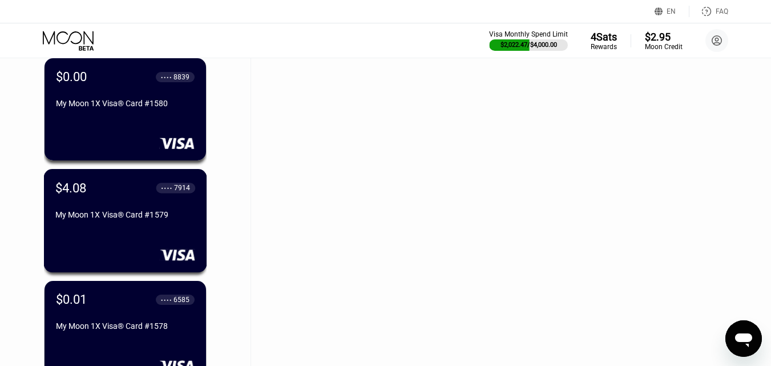
click at [168, 206] on div "$4.08 ● ● ● ● 7914 My Moon 1X Visa® Card #1579" at bounding box center [125, 201] width 140 height 43
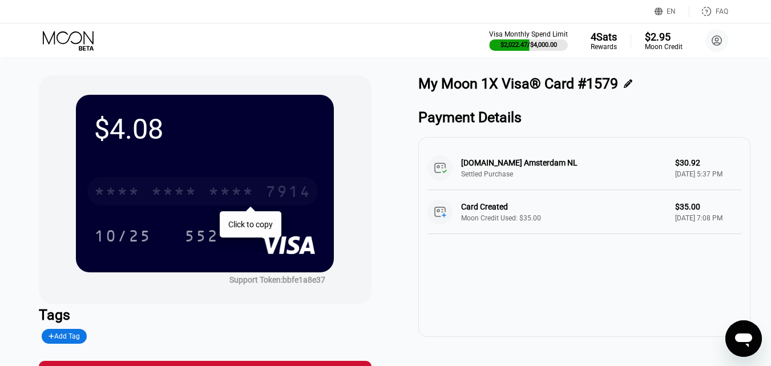
click at [168, 206] on div "* * * * * * * * * * * * 7914" at bounding box center [202, 191] width 231 height 29
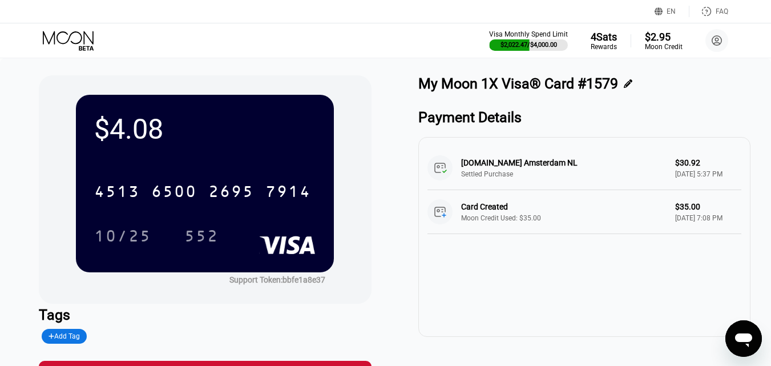
click at [62, 49] on icon at bounding box center [69, 41] width 53 height 20
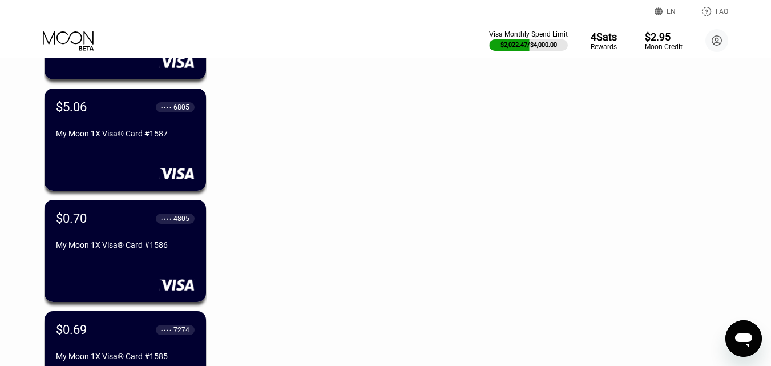
scroll to position [15028, 0]
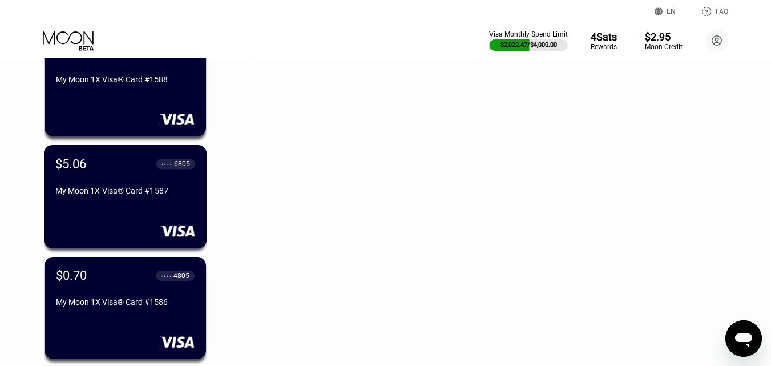
click at [148, 179] on div "$5.06 ● ● ● ● 6805 My Moon 1X Visa® Card #1587" at bounding box center [125, 177] width 140 height 43
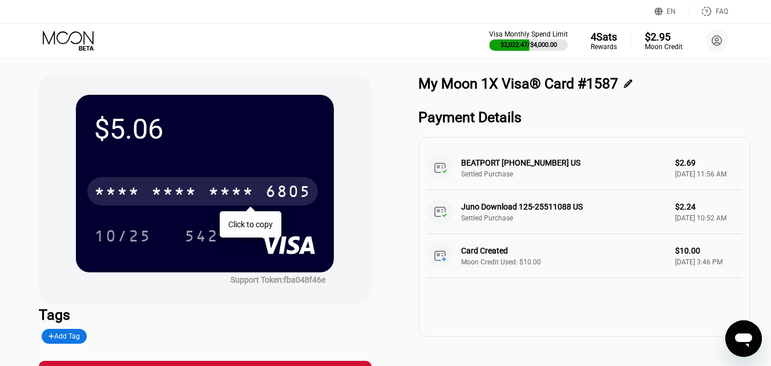
click at [150, 187] on div "* * * * * * * * * * * * 6805" at bounding box center [202, 191] width 231 height 29
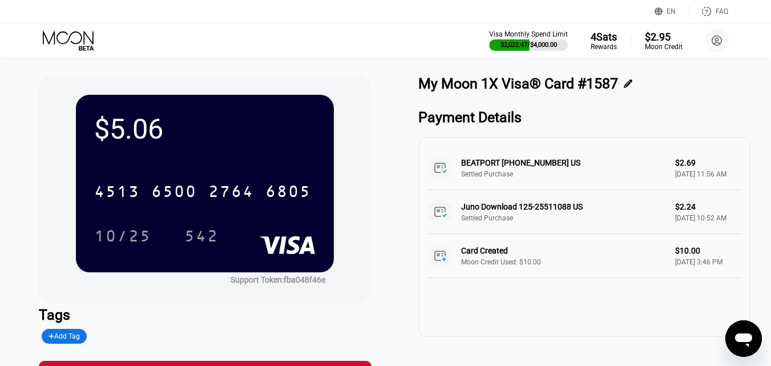
click at [73, 42] on icon at bounding box center [68, 37] width 51 height 13
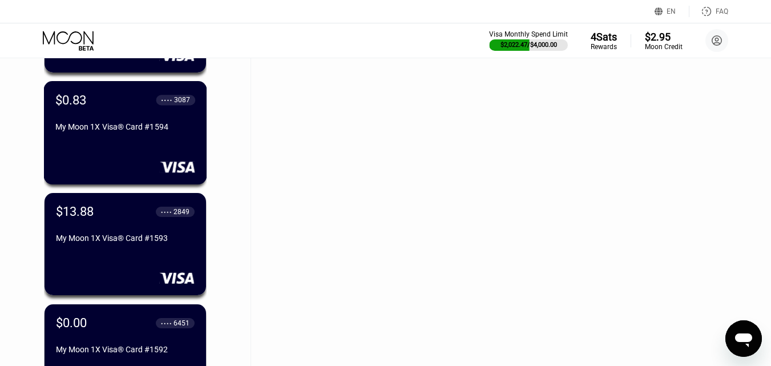
scroll to position [14331, 0]
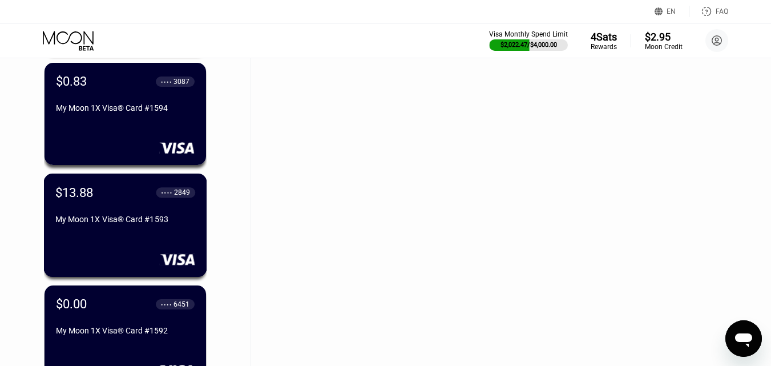
click at [138, 209] on div "$13.88 ● ● ● ● 2849 My Moon 1X Visa® Card #1593" at bounding box center [125, 206] width 140 height 43
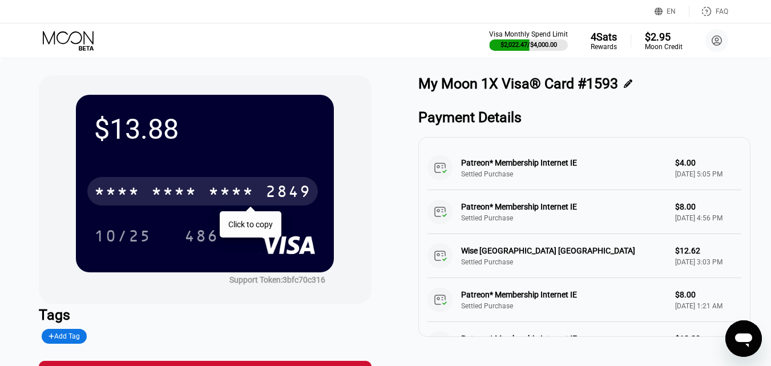
click at [190, 188] on div "* * * *" at bounding box center [174, 193] width 46 height 18
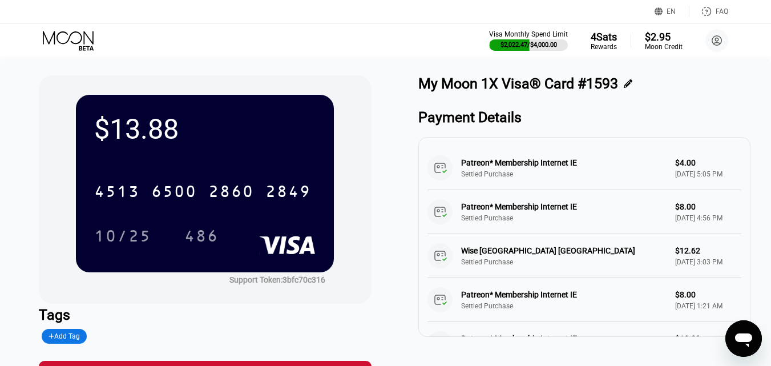
click at [66, 35] on icon at bounding box center [69, 41] width 53 height 20
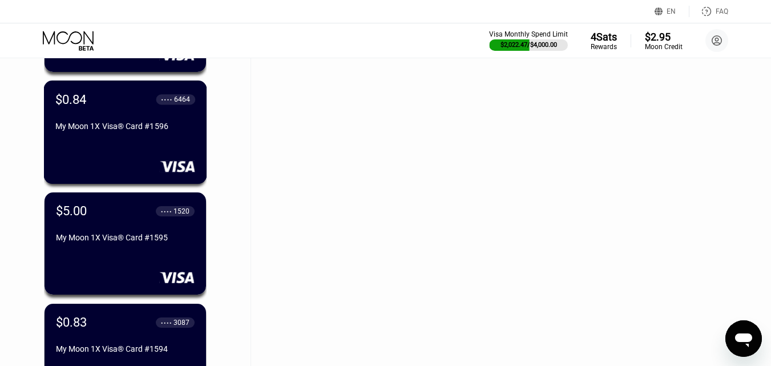
scroll to position [14109, 0]
